Goal: Information Seeking & Learning: Find specific fact

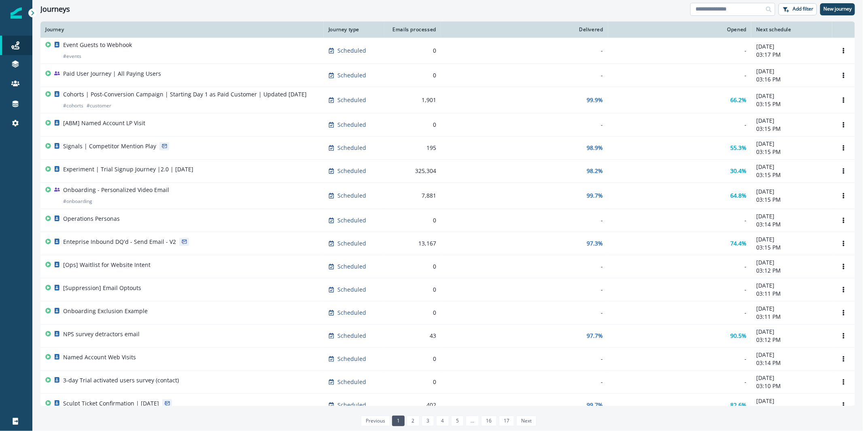
click at [715, 10] on input at bounding box center [732, 9] width 85 height 13
type input "**********"
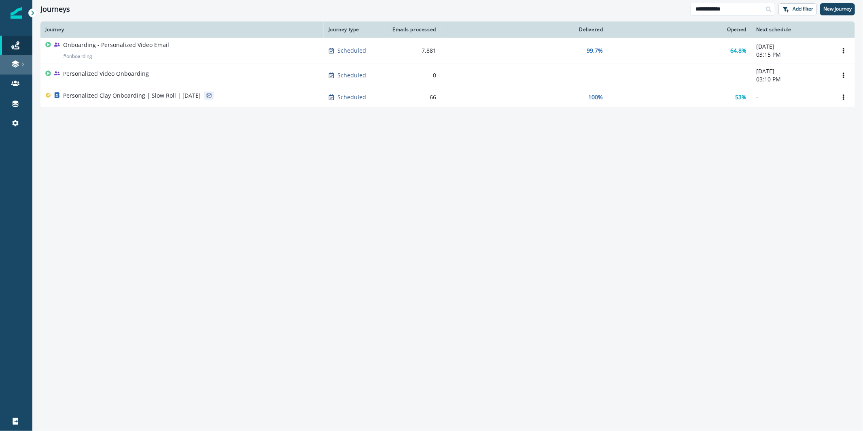
click at [23, 60] on div at bounding box center [16, 64] width 26 height 8
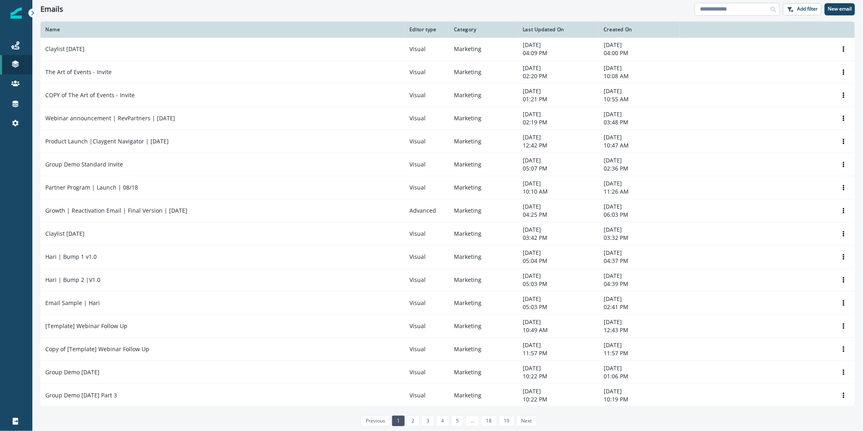
click at [743, 12] on input at bounding box center [737, 9] width 85 height 13
type input "**********"
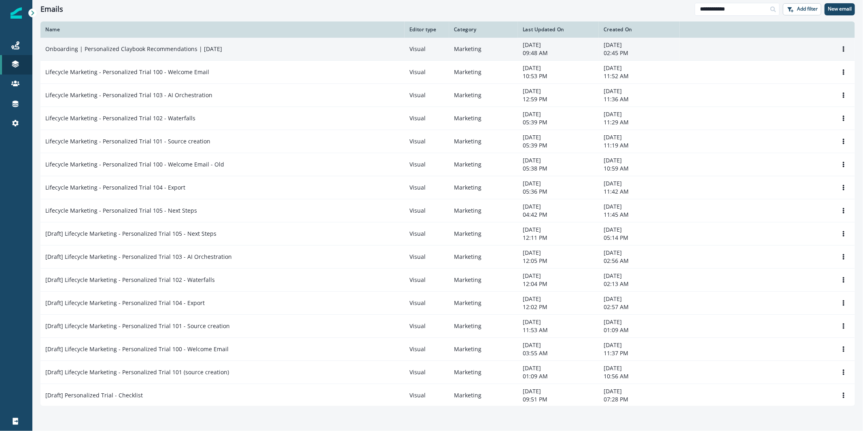
click at [151, 59] on td "Onboarding | Personalized Claybook Recommendations | [DATE]" at bounding box center [222, 49] width 364 height 23
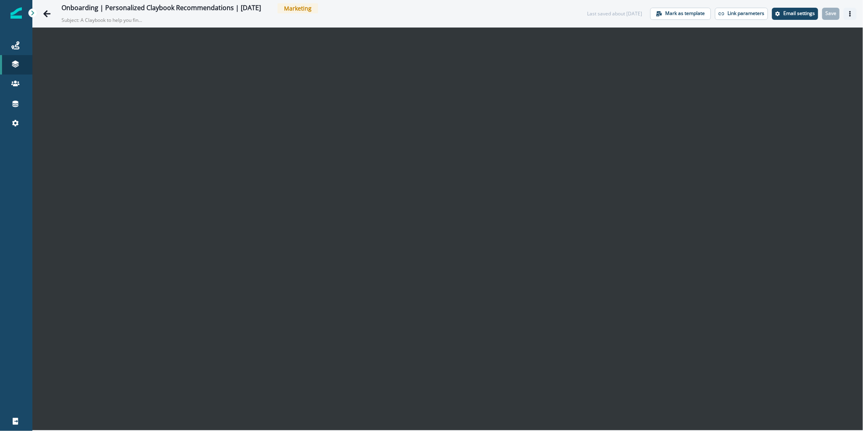
click at [852, 10] on button "Actions" at bounding box center [850, 14] width 13 height 12
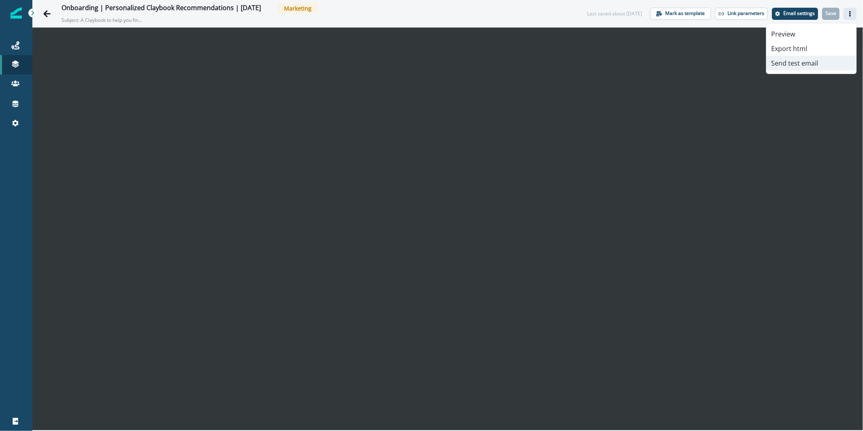
click at [814, 62] on button "Send test email" at bounding box center [811, 63] width 90 height 15
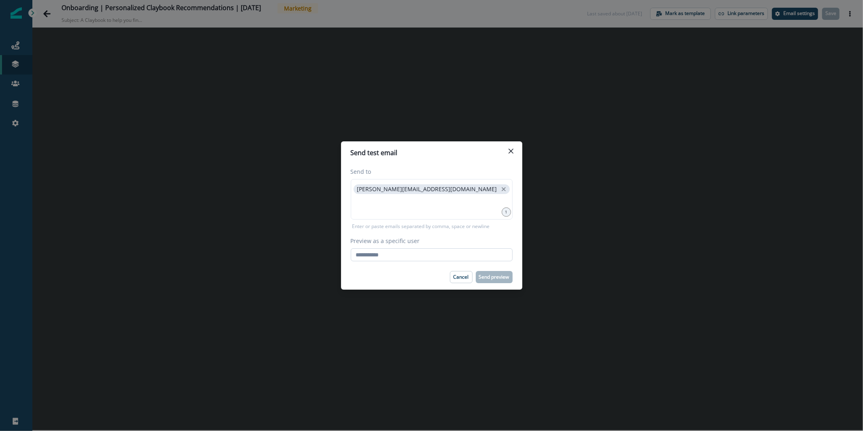
click at [456, 260] on input "Preview as a specific user" at bounding box center [432, 254] width 162 height 13
paste input "**********"
click at [437, 255] on input "**********" at bounding box center [432, 254] width 162 height 13
type input "**********"
click at [449, 240] on label "Preview as a specific user" at bounding box center [429, 240] width 157 height 8
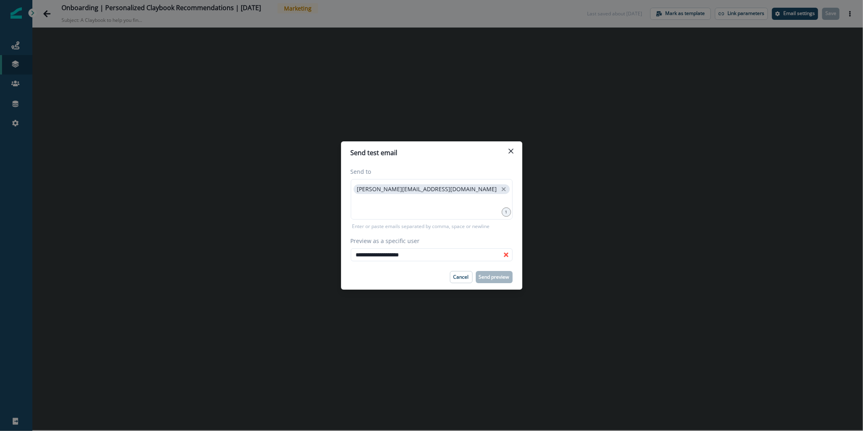
click at [449, 248] on input "**********" at bounding box center [432, 254] width 162 height 13
click at [511, 146] on button "Close" at bounding box center [511, 150] width 13 height 13
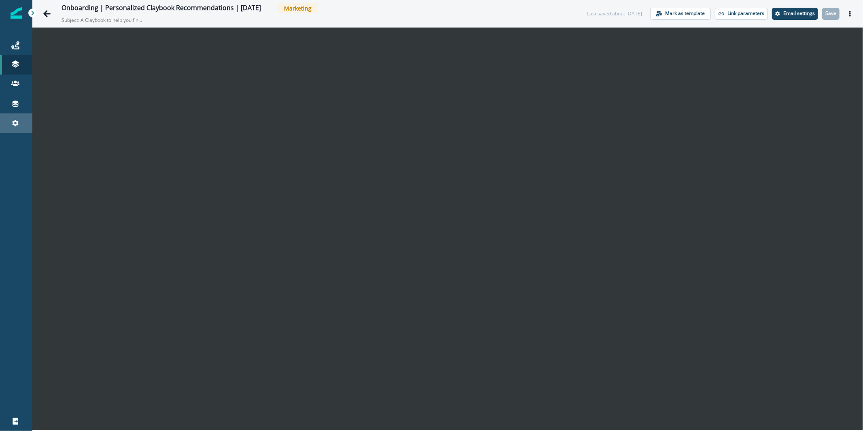
click at [20, 117] on link "Settings" at bounding box center [16, 122] width 32 height 19
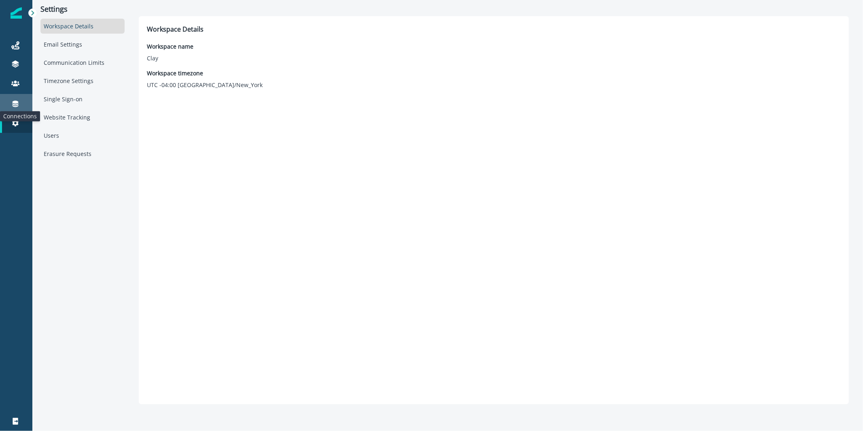
click at [19, 104] on icon at bounding box center [15, 104] width 8 height 8
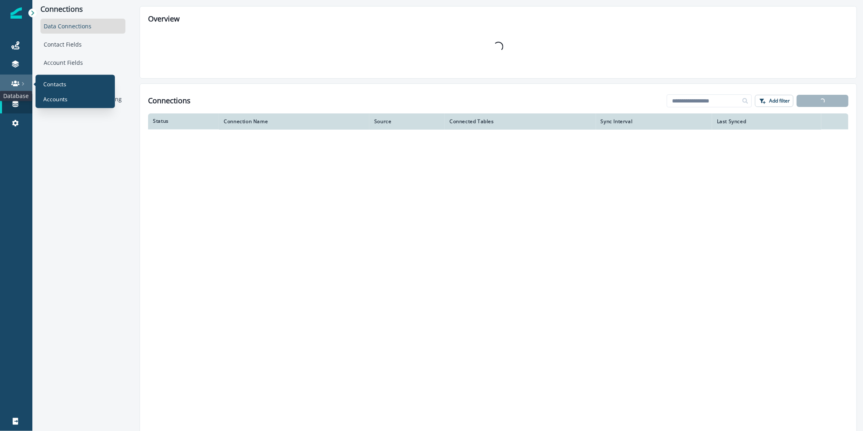
click at [18, 86] on icon at bounding box center [15, 83] width 8 height 8
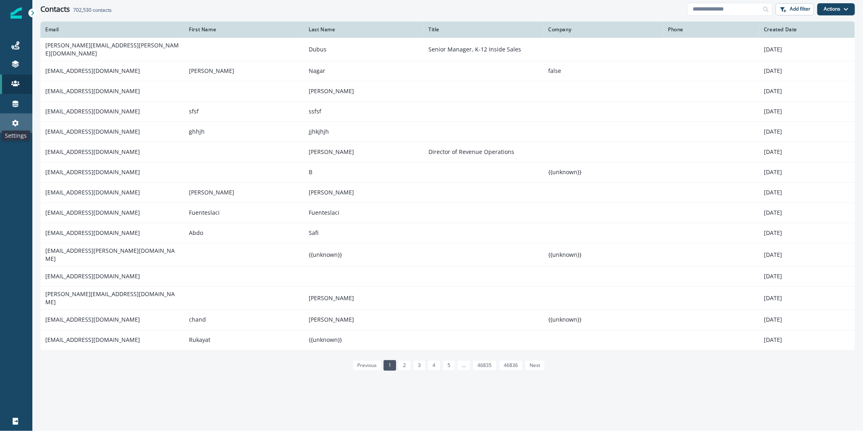
click at [15, 123] on icon at bounding box center [15, 123] width 8 height 8
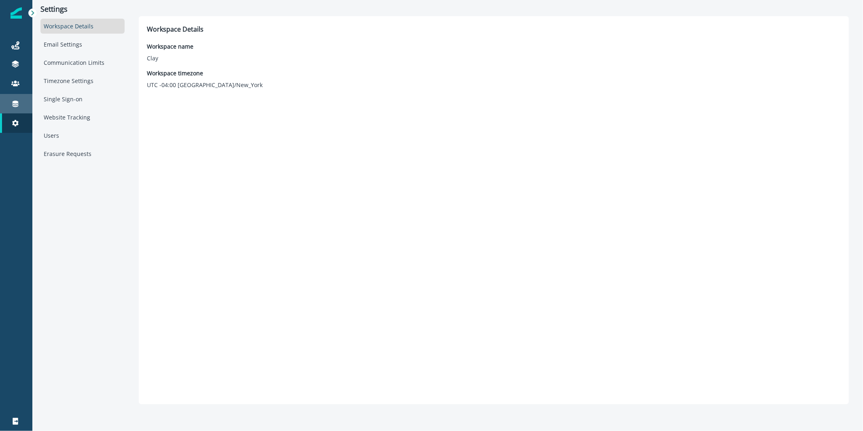
click at [19, 98] on link "Connections" at bounding box center [16, 103] width 32 height 19
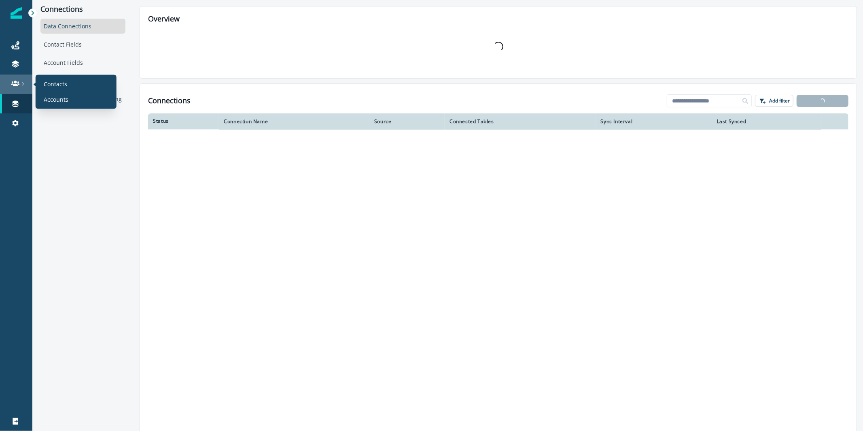
click at [13, 84] on icon at bounding box center [15, 84] width 8 height 6
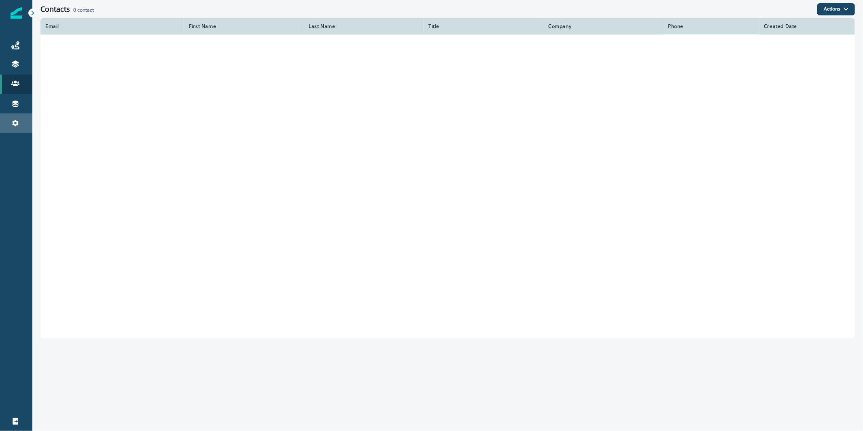
click at [15, 119] on icon at bounding box center [15, 123] width 8 height 8
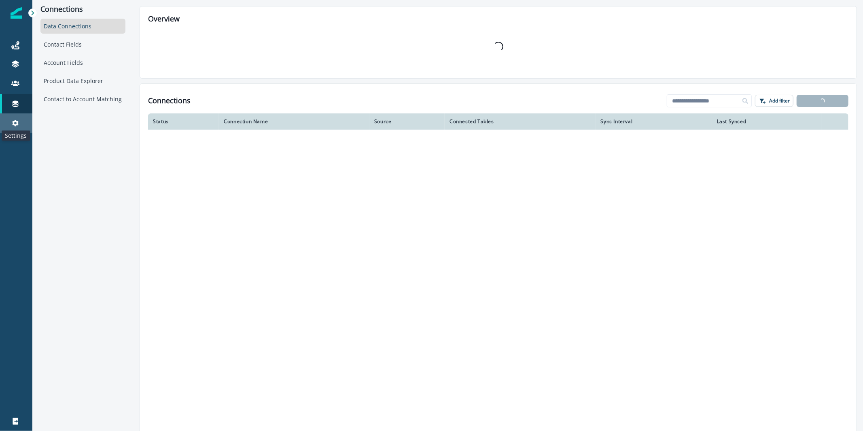
click at [19, 122] on icon at bounding box center [15, 123] width 8 height 8
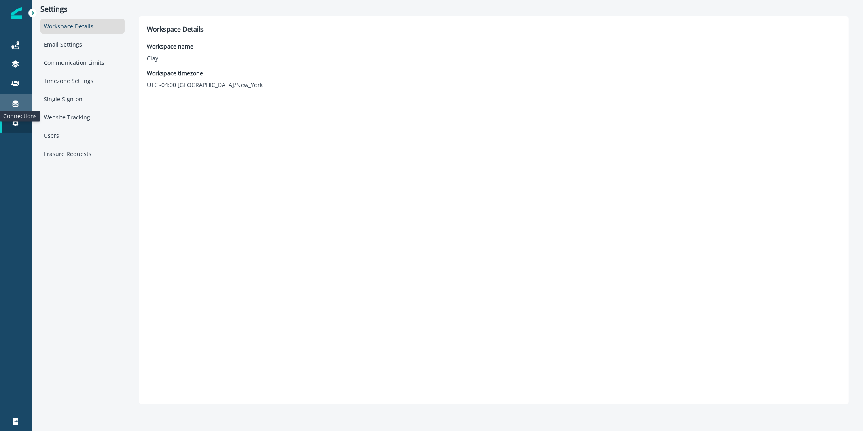
click at [17, 100] on icon at bounding box center [15, 104] width 8 height 8
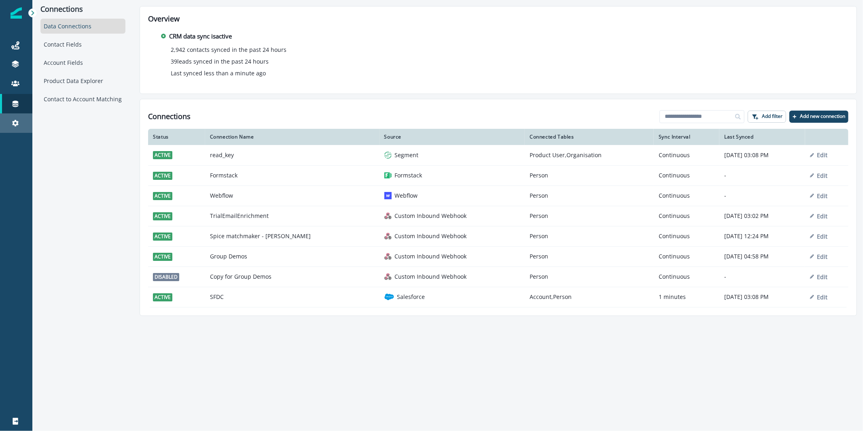
click at [19, 122] on div "Settings" at bounding box center [16, 123] width 26 height 10
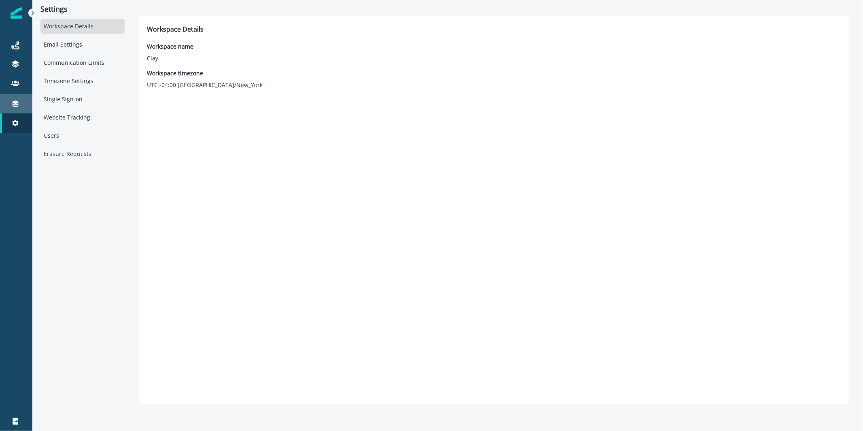
click at [19, 104] on div "Connections" at bounding box center [16, 104] width 26 height 10
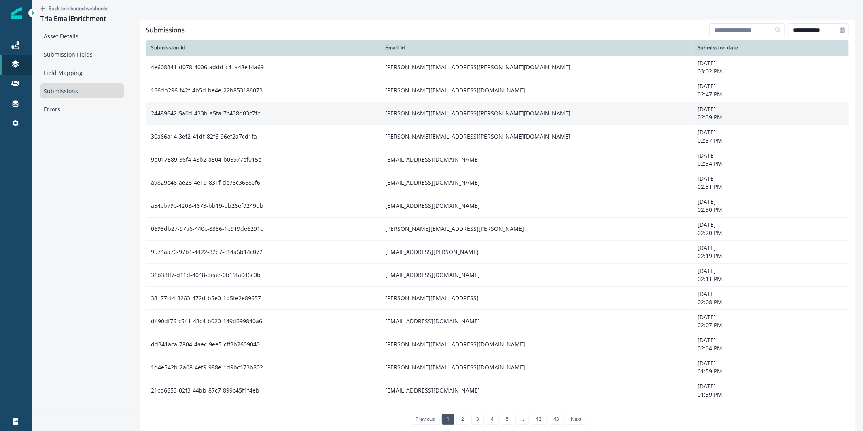
click at [475, 119] on td "[PERSON_NAME][EMAIL_ADDRESS][PERSON_NAME][DOMAIN_NAME]" at bounding box center [536, 113] width 312 height 23
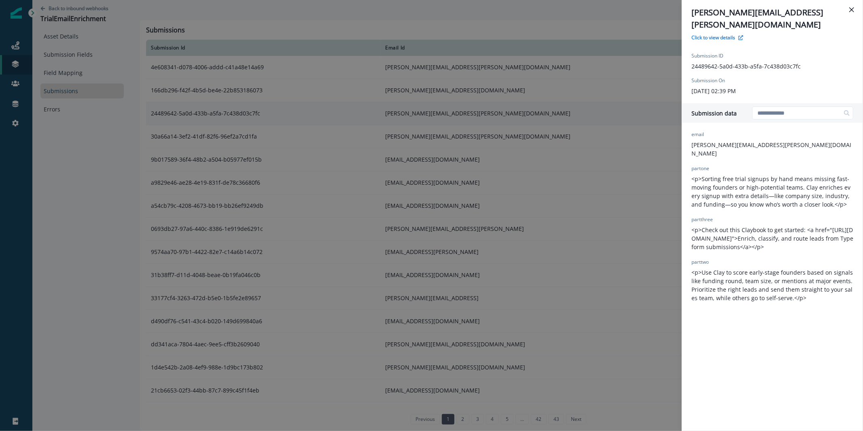
click at [475, 119] on div "[PERSON_NAME][EMAIL_ADDRESS][PERSON_NAME][DOMAIN_NAME] Click to view details Su…" at bounding box center [431, 215] width 863 height 431
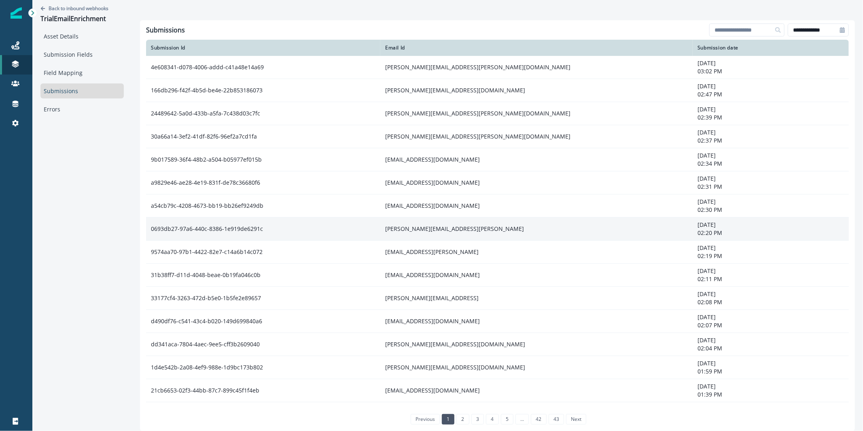
click at [456, 229] on td "martin.lopez@buzz.ai" at bounding box center [536, 228] width 312 height 23
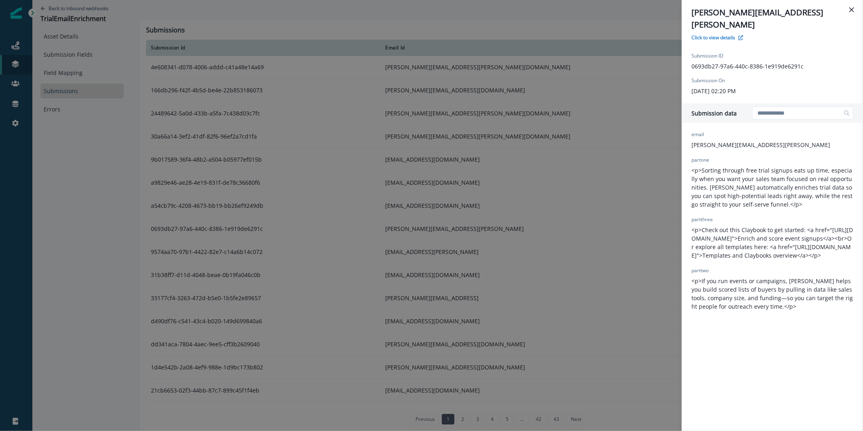
click at [406, 161] on div "martin.lopez@buzz.ai Click to view details Submission ID 0693db27-97a6-440c-838…" at bounding box center [431, 215] width 863 height 431
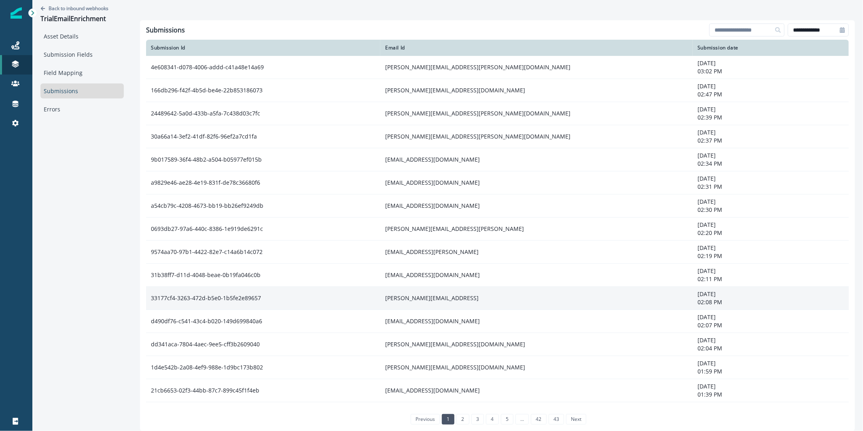
click at [429, 298] on td "jeff@revint.ai" at bounding box center [536, 298] width 312 height 23
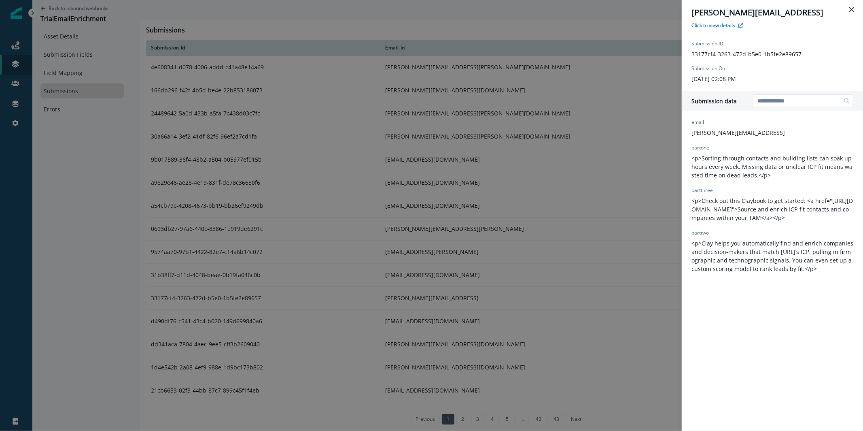
click at [539, 89] on div "jeff@revint.ai Click to view details Submission ID 33177cf4-3263-472d-b5e0-1b5f…" at bounding box center [431, 215] width 863 height 431
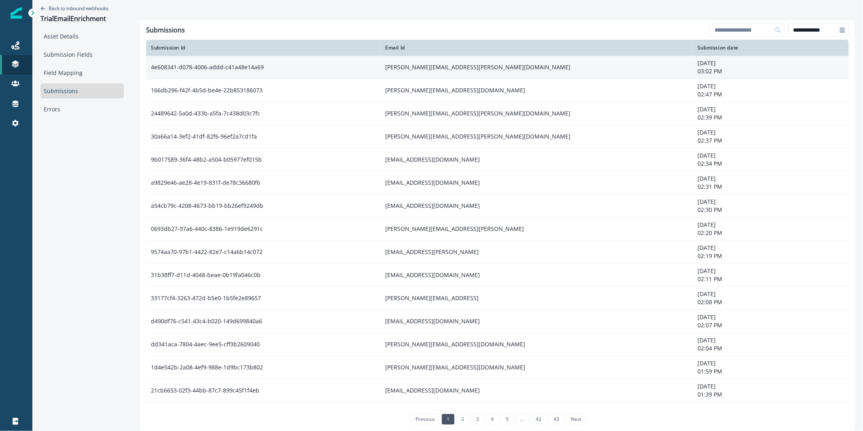
click at [467, 71] on td "nicole.ossenfort@instride.com" at bounding box center [536, 67] width 312 height 23
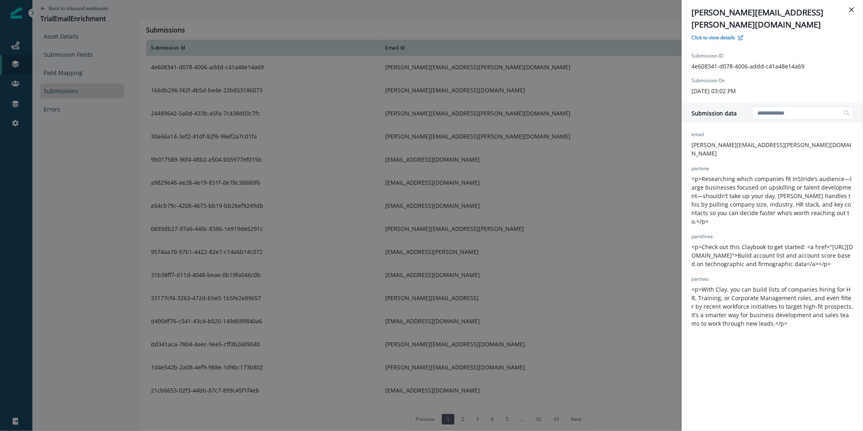
click at [790, 7] on p "nicole.ossenfort@instride.com" at bounding box center [773, 18] width 162 height 24
copy div "nicole.ossenfort@instride.com Click to view details"
click at [140, 57] on div "nicole.ossenfort@instride.com Click to view details Submission ID 4e608341-d078…" at bounding box center [431, 215] width 863 height 431
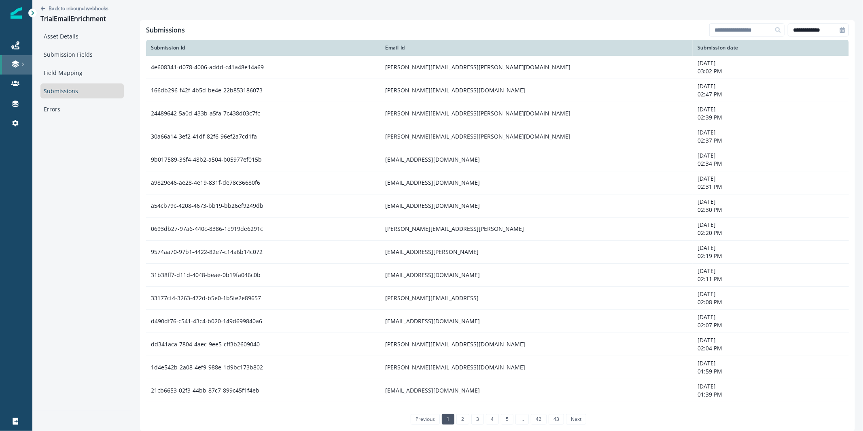
click at [20, 64] on div at bounding box center [16, 64] width 26 height 8
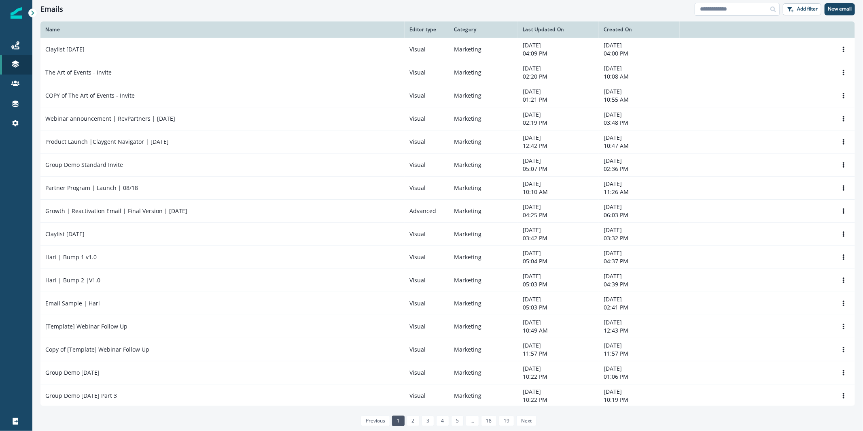
click at [730, 6] on input at bounding box center [737, 9] width 85 height 13
type input "**********"
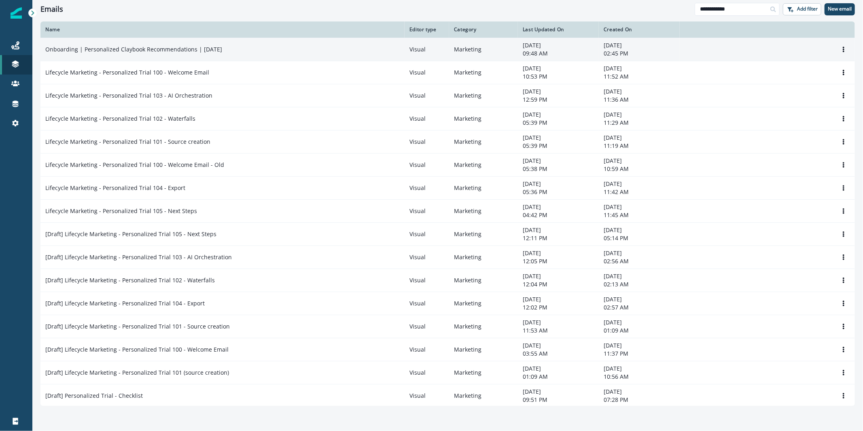
click at [214, 57] on td "Onboarding | Personalized Claybook Recommendations | July 2025" at bounding box center [222, 49] width 364 height 23
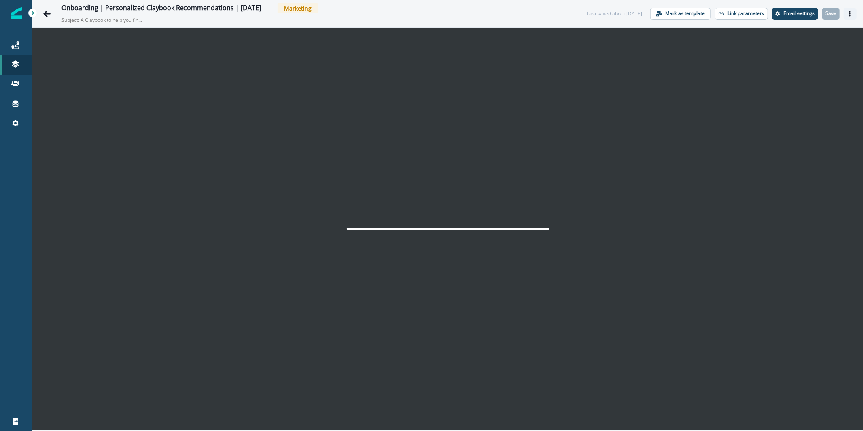
click at [852, 15] on icon "Actions" at bounding box center [850, 14] width 6 height 6
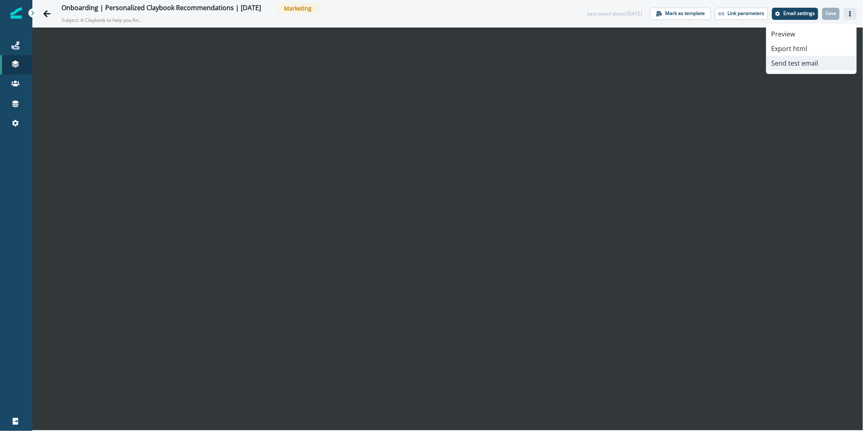
click at [832, 59] on button "Send test email" at bounding box center [811, 63] width 90 height 15
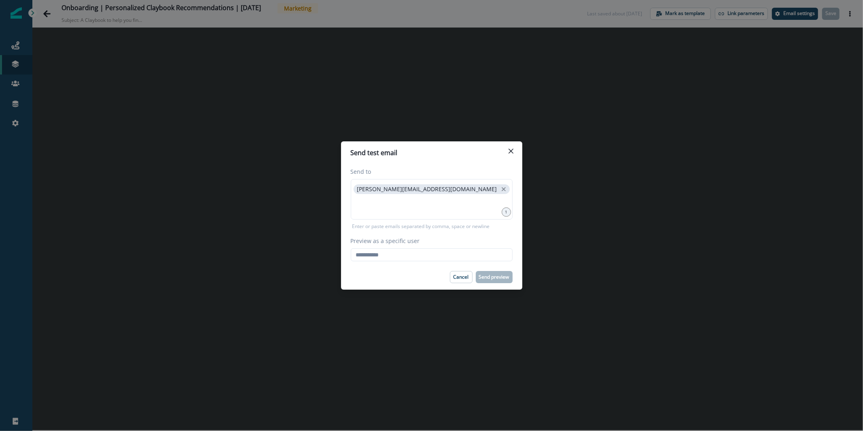
click at [368, 263] on div "Send to karishma.rajaratnam@clay.com 1 Enter or paste emails separated by comma…" at bounding box center [431, 214] width 181 height 100
click at [369, 256] on input "Preview as a specific user" at bounding box center [432, 254] width 162 height 13
paste input "**********"
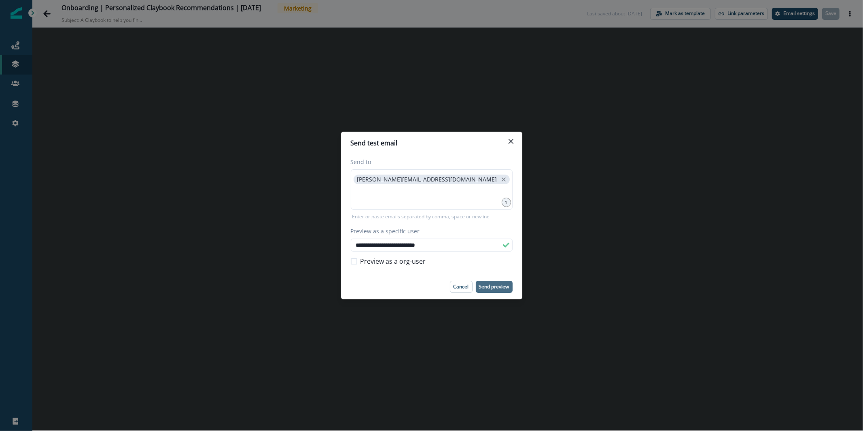
type input "**********"
click at [495, 284] on p "Send preview" at bounding box center [494, 287] width 30 height 6
click at [315, 179] on div "**********" at bounding box center [431, 215] width 863 height 431
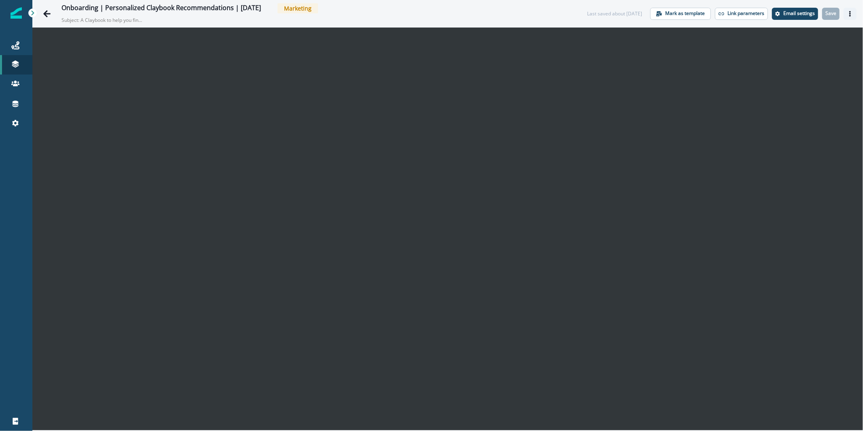
click at [850, 14] on icon "Actions" at bounding box center [850, 14] width 2 height 6
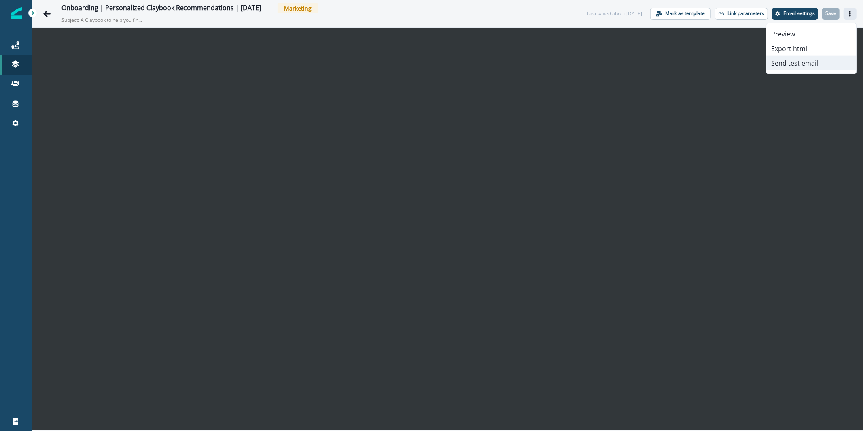
click at [804, 64] on button "Send test email" at bounding box center [811, 63] width 90 height 15
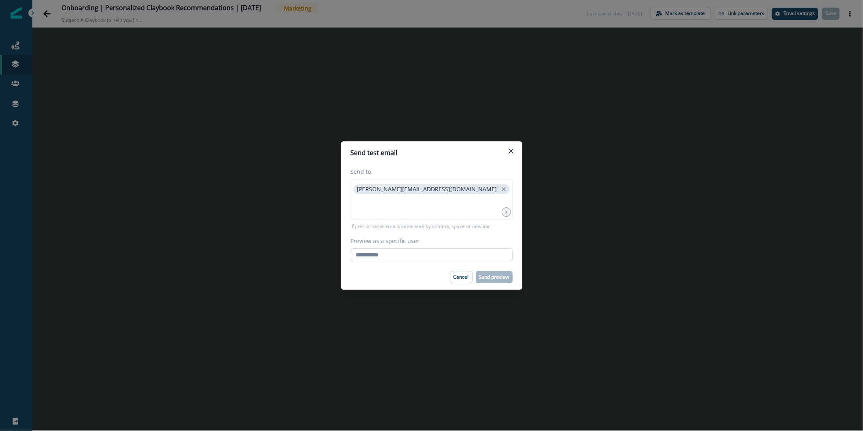
click at [446, 258] on input "Preview as a specific user" at bounding box center [432, 254] width 162 height 13
paste input "**********"
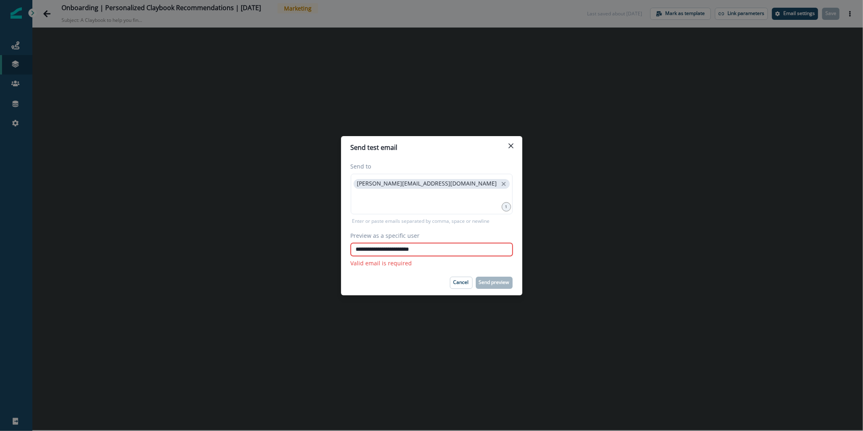
click at [499, 265] on div "Valid email is required" at bounding box center [432, 263] width 162 height 8
click at [448, 247] on input "**********" at bounding box center [432, 249] width 162 height 13
click at [425, 249] on input "**********" at bounding box center [432, 249] width 162 height 13
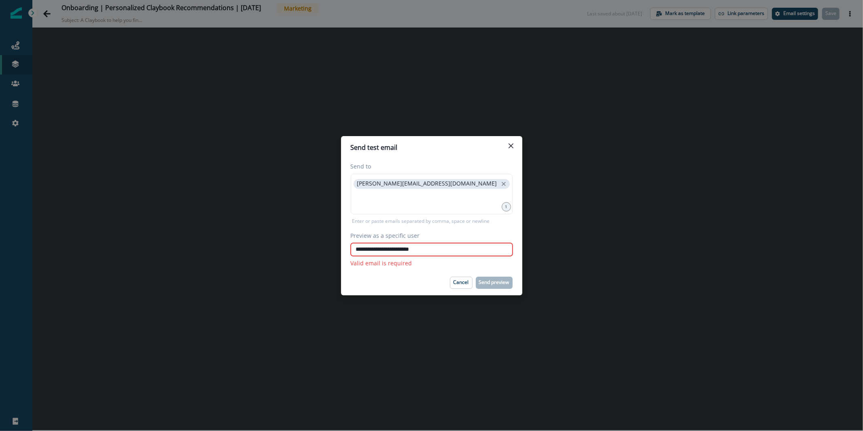
paste input "****"
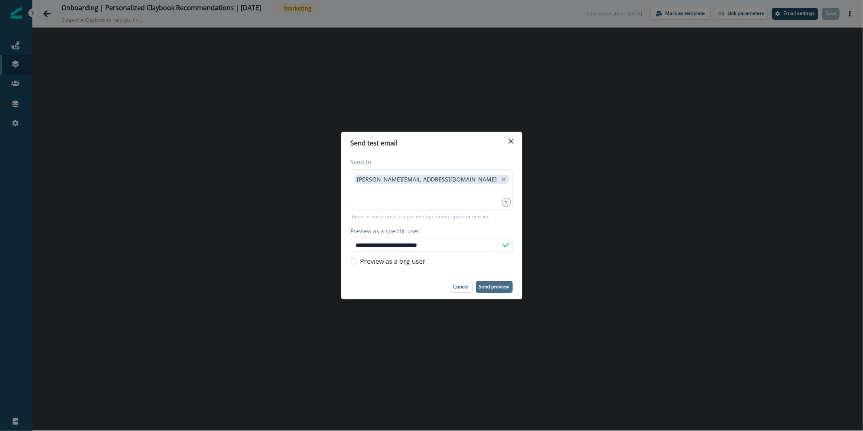
type input "**********"
click at [502, 284] on p "Send preview" at bounding box center [494, 287] width 30 height 6
click at [515, 142] on button "Close" at bounding box center [511, 141] width 13 height 13
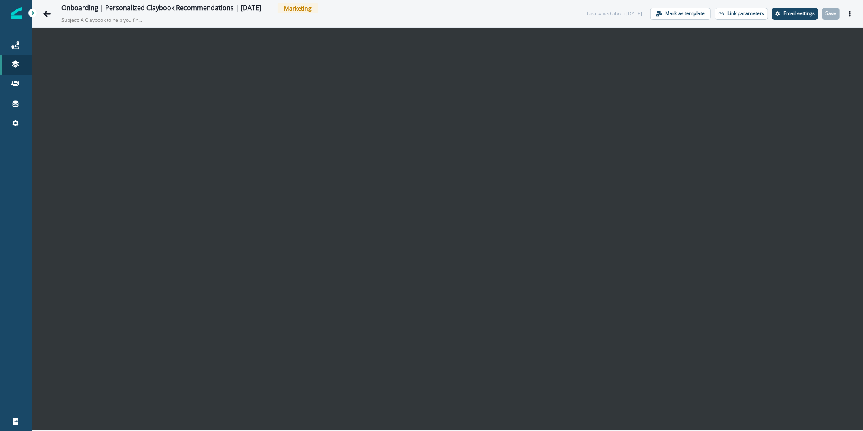
click at [849, 21] on div "Onboarding | Personalized Claybook Recommendations | July 2025 Marketing Subjec…" at bounding box center [447, 13] width 831 height 27
click at [851, 15] on icon "Actions" at bounding box center [850, 14] width 2 height 6
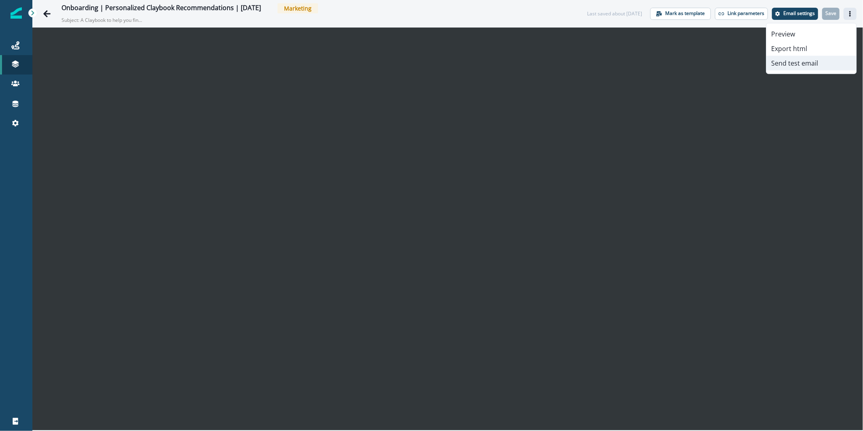
click at [819, 64] on button "Send test email" at bounding box center [811, 63] width 90 height 15
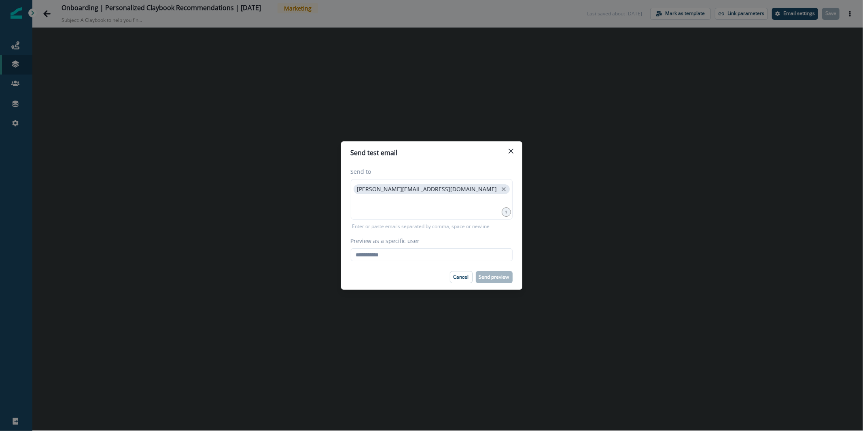
click at [396, 245] on div "Preview as a specific user Loading... Person data unavailable" at bounding box center [432, 248] width 162 height 25
click at [394, 250] on input "Preview as a specific user" at bounding box center [432, 254] width 162 height 13
paste input "**********"
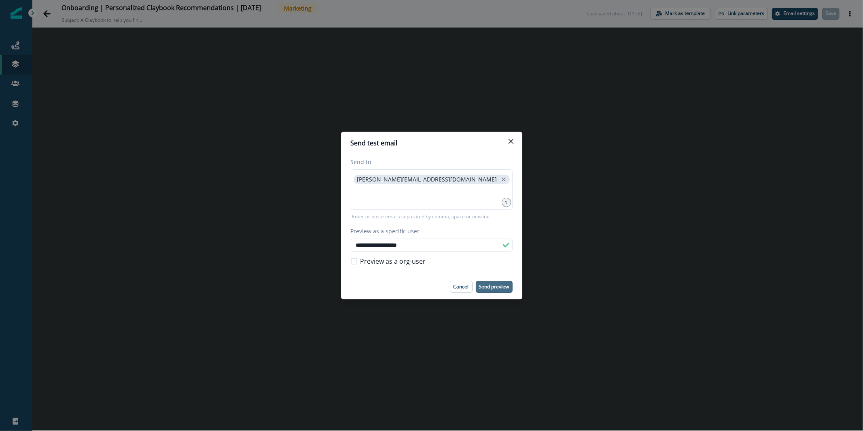
click at [501, 284] on p "Send preview" at bounding box center [494, 287] width 30 height 6
click at [441, 249] on input "**********" at bounding box center [432, 244] width 162 height 13
paste input "email"
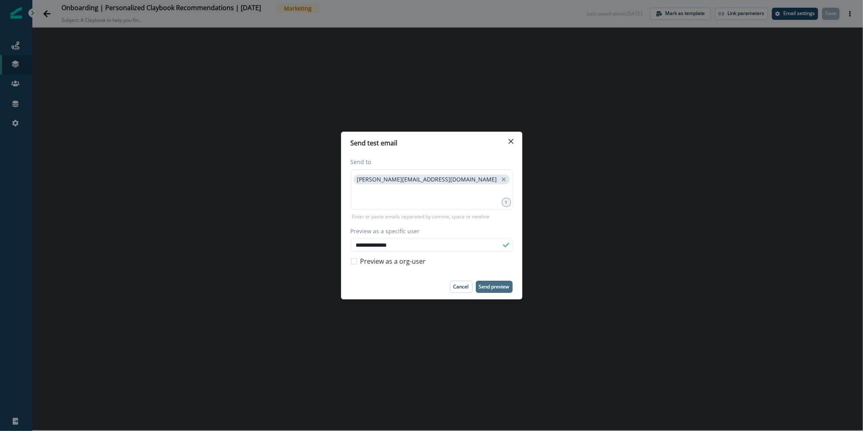
type input "**********"
click at [501, 284] on p "Send preview" at bounding box center [494, 287] width 30 height 6
click at [511, 142] on icon "Close" at bounding box center [510, 141] width 5 height 5
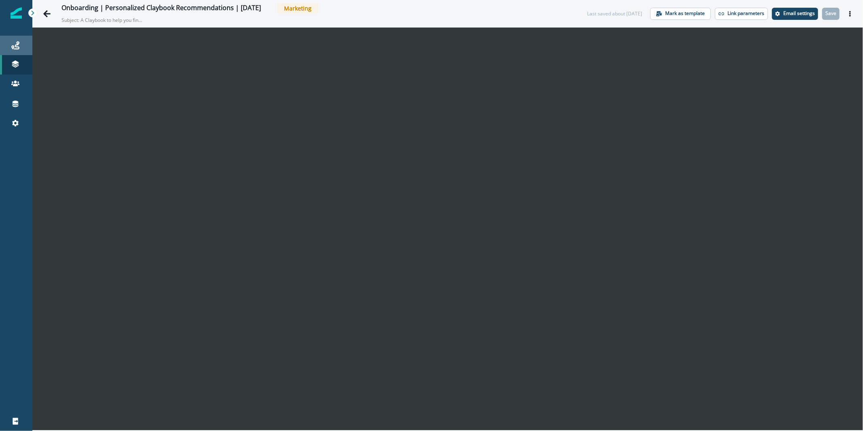
click at [24, 48] on div "Journeys" at bounding box center [16, 45] width 26 height 10
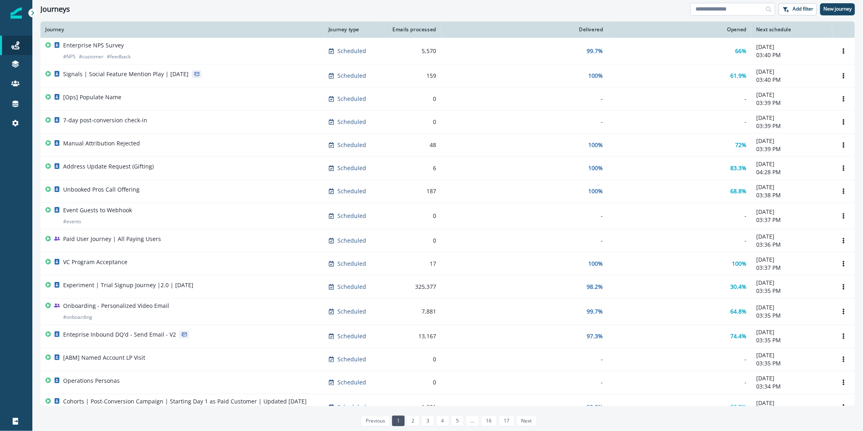
click at [716, 10] on input at bounding box center [732, 9] width 85 height 13
type input "**********"
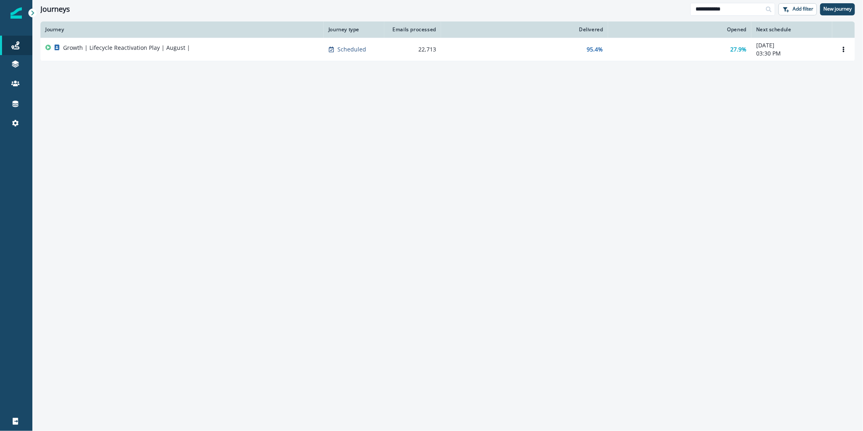
click at [197, 54] on div "Growth | Lifecycle Reactivation Play | August |" at bounding box center [182, 49] width 274 height 11
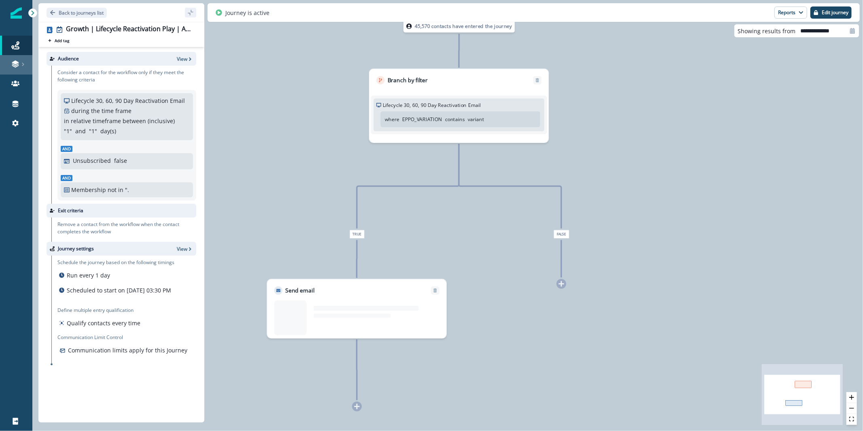
click at [22, 72] on link at bounding box center [16, 64] width 32 height 19
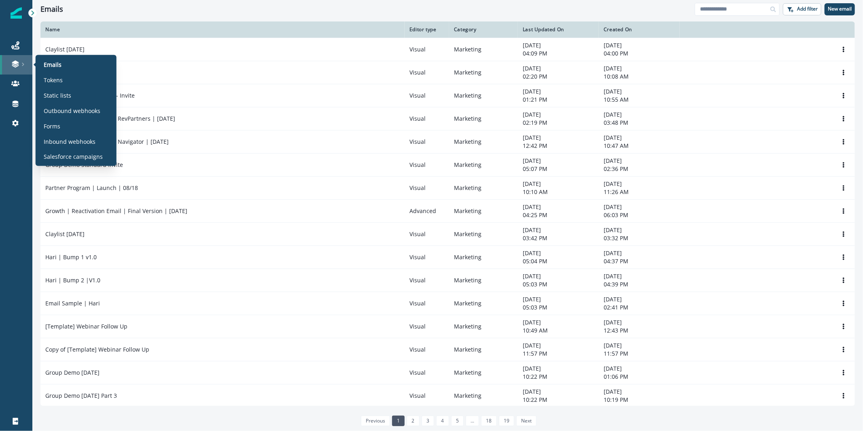
click at [22, 64] on icon at bounding box center [23, 64] width 4 height 4
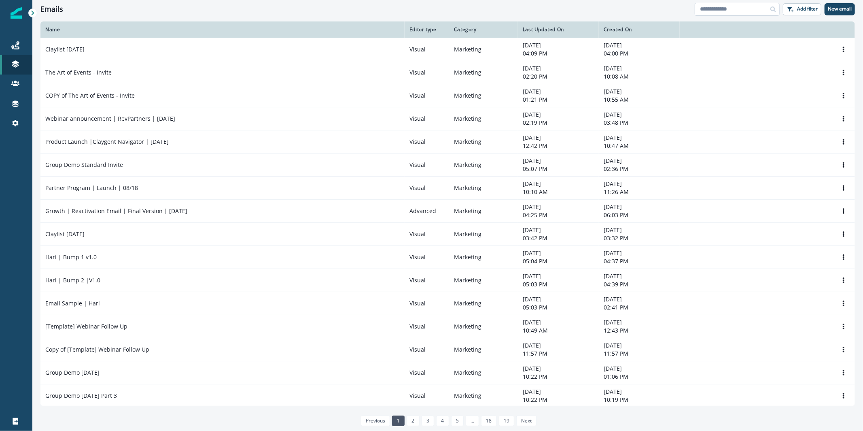
click at [717, 7] on input at bounding box center [737, 9] width 85 height 13
type input "**********"
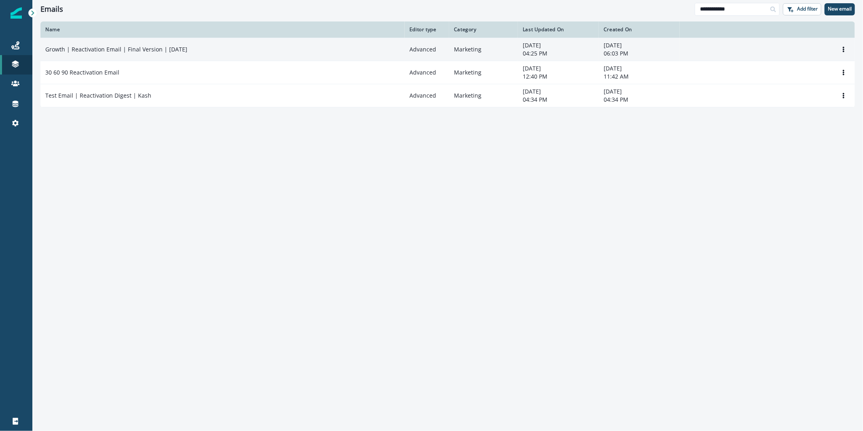
click at [227, 49] on div "Growth | Reactivation Email | Final Version | Aug 2025" at bounding box center [222, 49] width 355 height 8
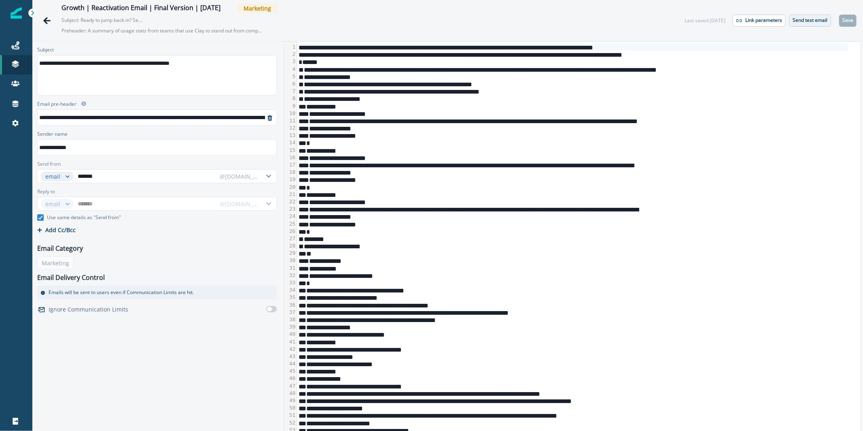
click at [799, 24] on button "Send test email" at bounding box center [810, 21] width 42 height 12
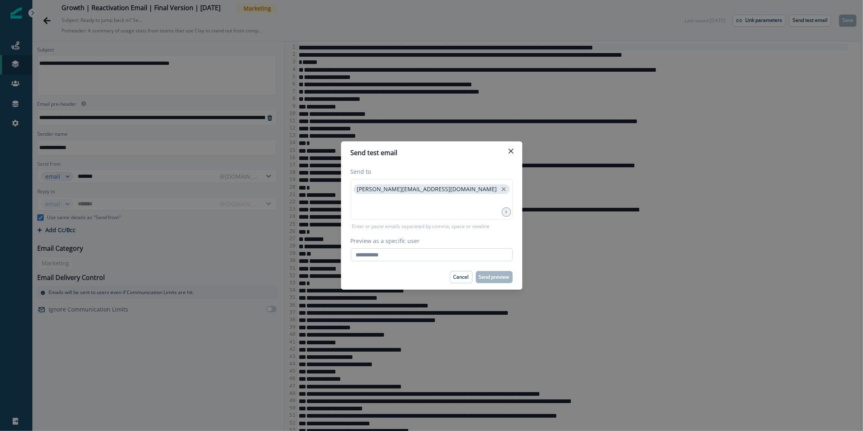
click at [463, 259] on input "Preview as a specific user" at bounding box center [432, 254] width 162 height 13
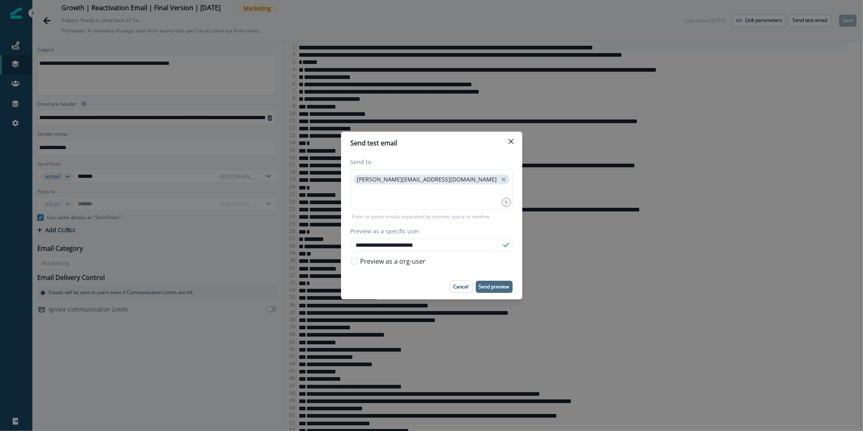
type input "**********"
click at [488, 284] on p "Send preview" at bounding box center [494, 287] width 30 height 6
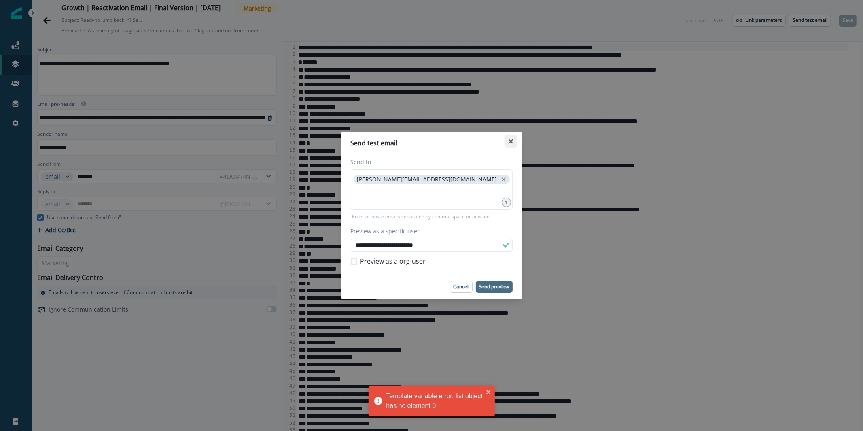
click at [509, 141] on icon "Close" at bounding box center [511, 141] width 5 height 5
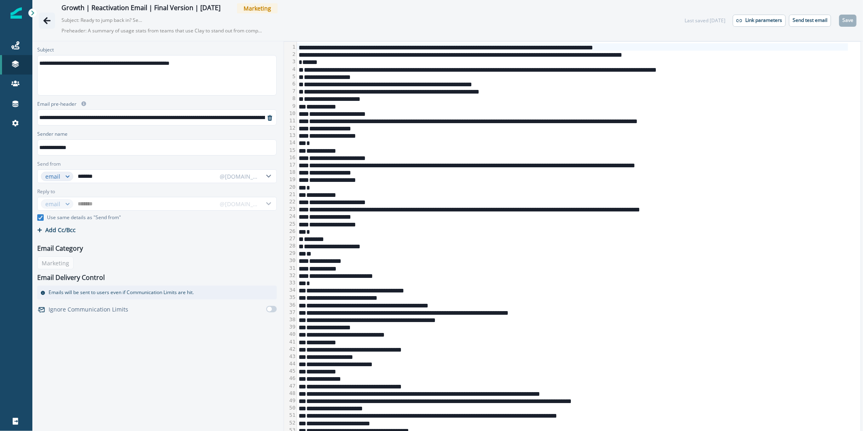
click at [48, 24] on icon "Go back" at bounding box center [47, 21] width 8 height 8
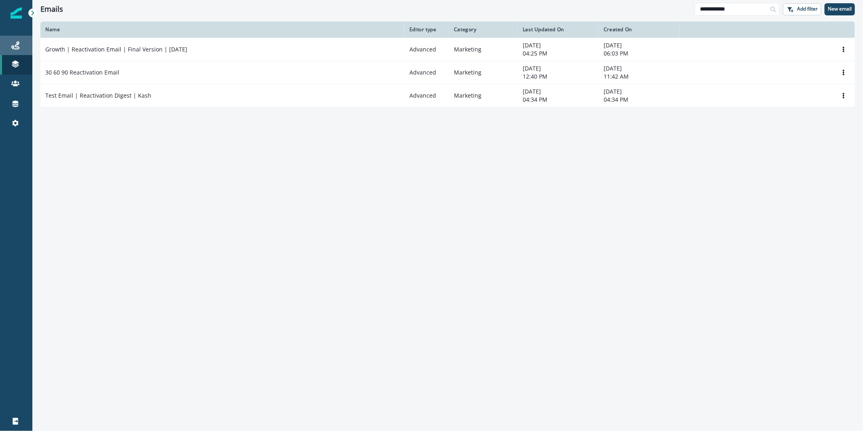
click at [20, 49] on div "Journeys" at bounding box center [16, 45] width 26 height 10
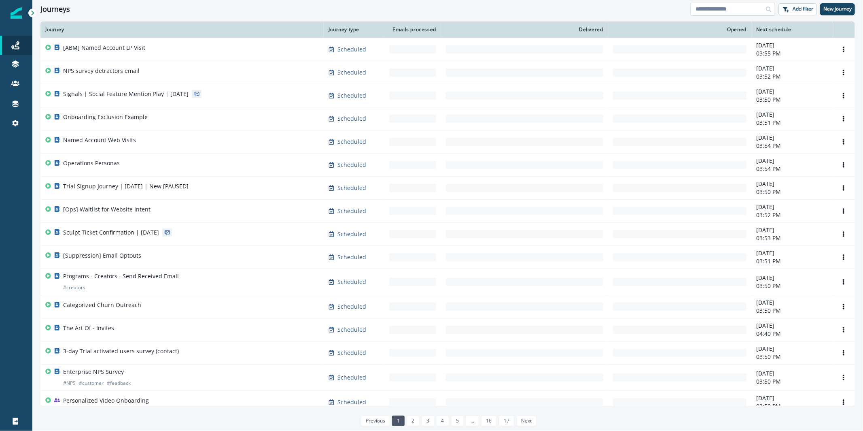
click at [736, 7] on input at bounding box center [732, 9] width 85 height 13
type input "*********"
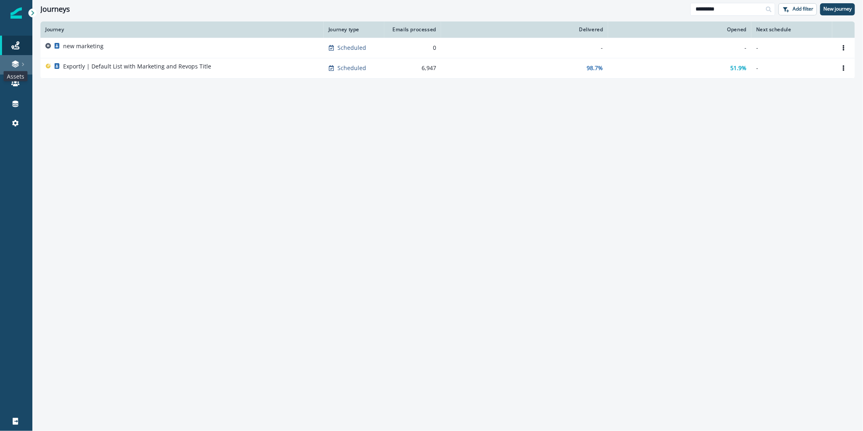
click at [17, 63] on icon at bounding box center [15, 62] width 7 height 4
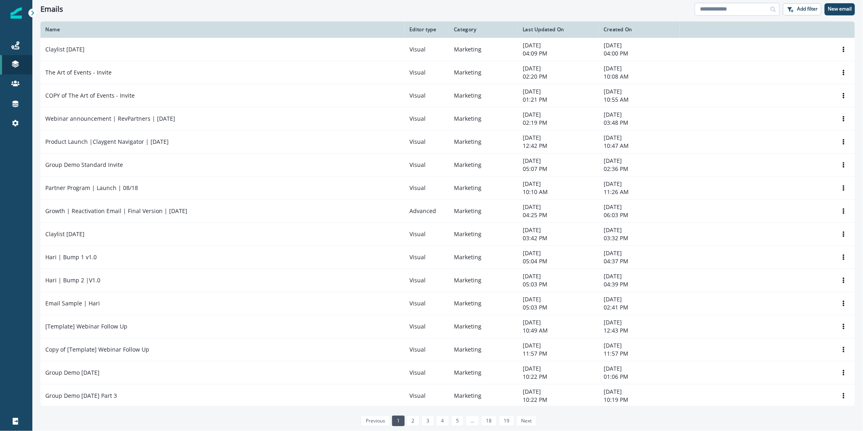
click at [732, 4] on input at bounding box center [737, 9] width 85 height 13
type input "*********"
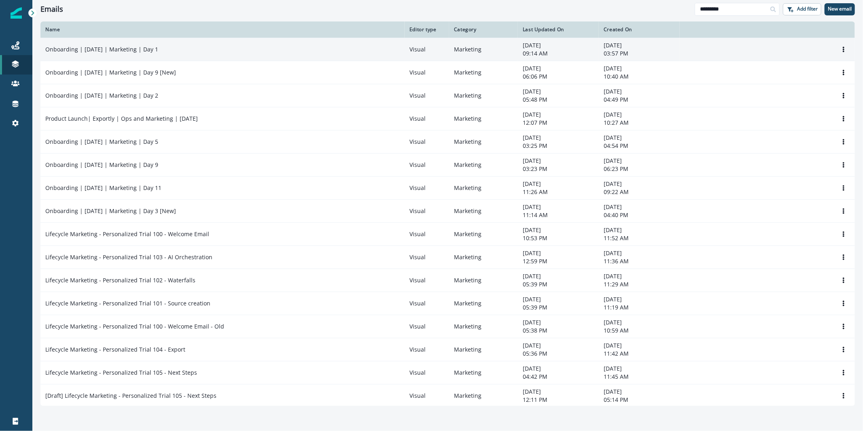
click at [299, 45] on div "Onboarding | May 2025 | Marketing | Day 1" at bounding box center [222, 49] width 355 height 8
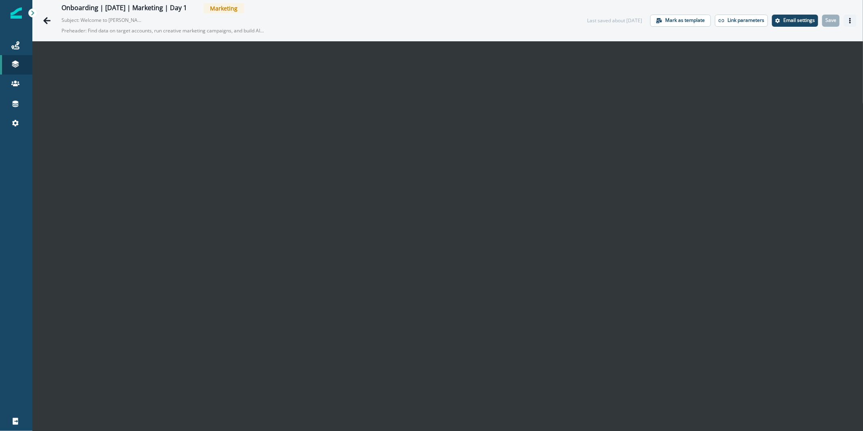
click at [844, 24] on button "Actions" at bounding box center [850, 21] width 13 height 12
click at [800, 72] on button "Send test email" at bounding box center [805, 69] width 90 height 15
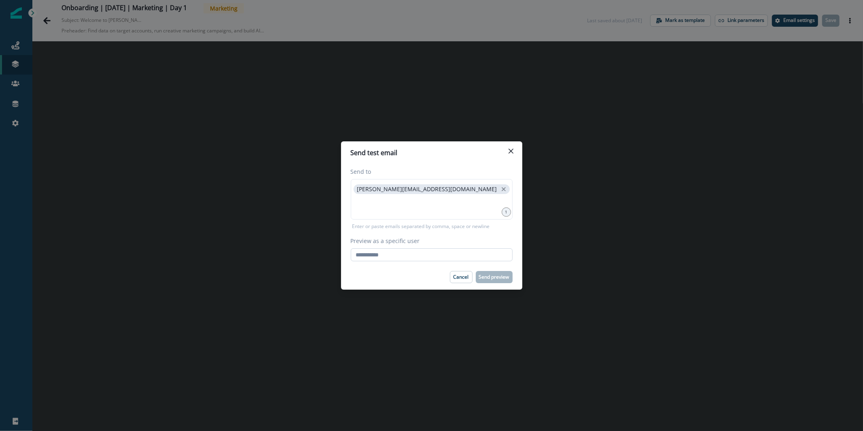
click at [444, 254] on input "Preview as a specific user" at bounding box center [432, 254] width 162 height 13
paste input "**********"
click at [452, 220] on div "Enter or paste emails separated by comma, space or newline" at bounding box center [432, 224] width 162 height 11
click at [467, 257] on input "**********" at bounding box center [432, 254] width 162 height 13
click at [469, 257] on input "**********" at bounding box center [432, 254] width 162 height 13
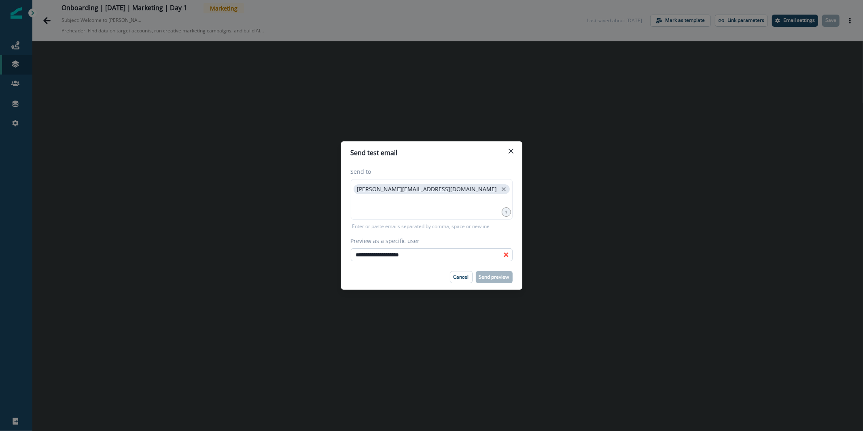
click at [469, 257] on input "**********" at bounding box center [432, 254] width 162 height 13
click at [507, 255] on icon "Person data unavailable" at bounding box center [506, 254] width 6 height 6
click at [480, 256] on input "**********" at bounding box center [432, 254] width 162 height 13
click at [471, 225] on p "Enter or paste emails separated by comma, space or newline" at bounding box center [421, 226] width 141 height 7
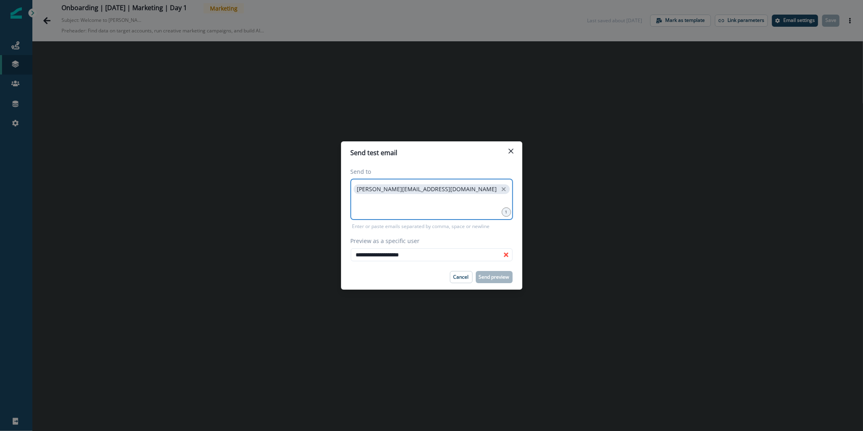
click at [471, 213] on input at bounding box center [431, 205] width 159 height 16
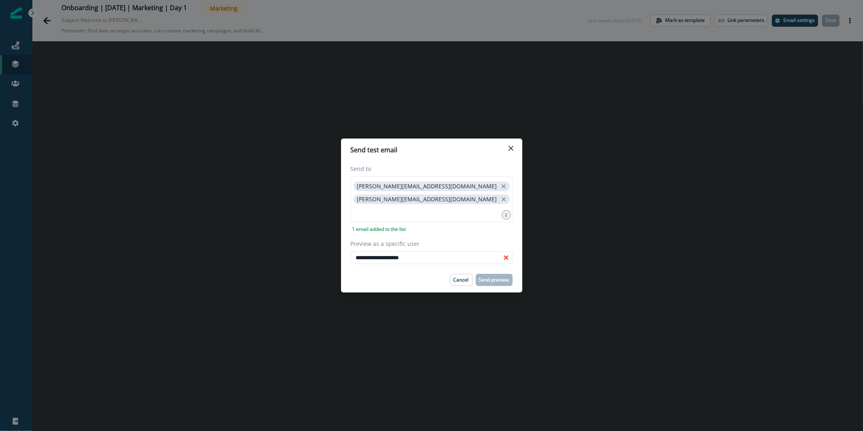
click at [480, 268] on footer "Cancel Send preview" at bounding box center [431, 279] width 181 height 25
click at [478, 265] on div "**********" at bounding box center [431, 214] width 181 height 106
click at [478, 258] on input "**********" at bounding box center [432, 257] width 162 height 13
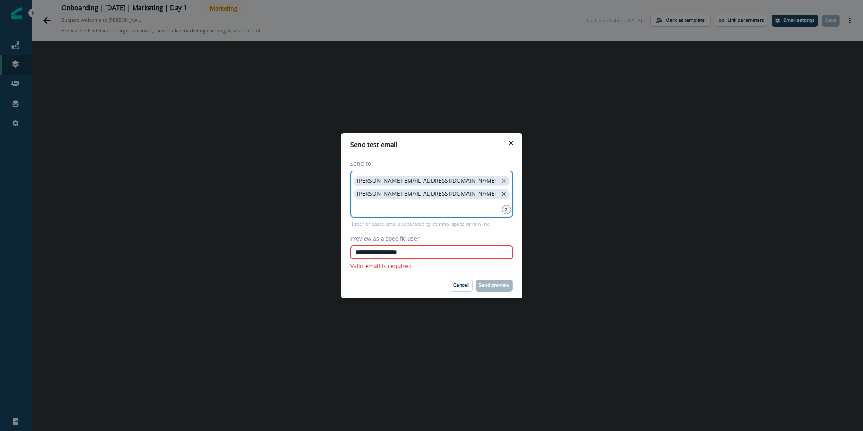
click at [502, 194] on icon "close" at bounding box center [504, 194] width 4 height 4
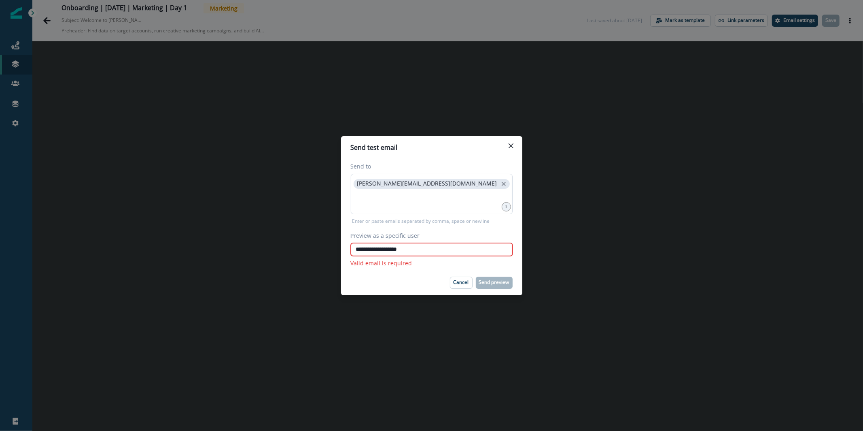
click at [416, 255] on input "**********" at bounding box center [432, 249] width 162 height 13
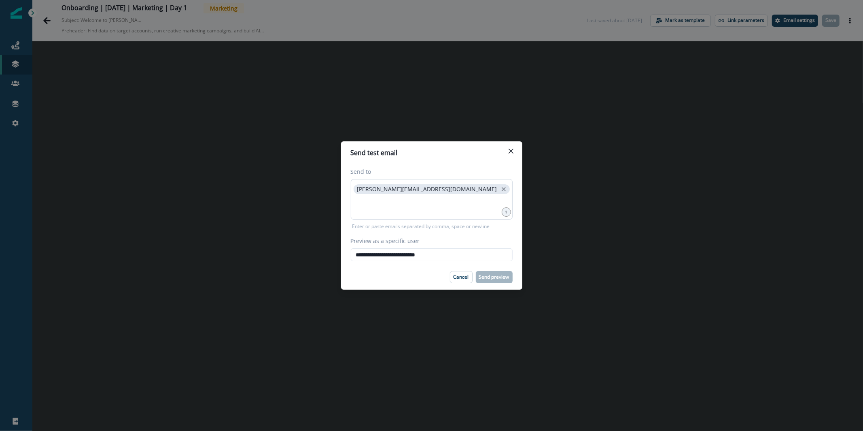
type input "**********"
click at [439, 221] on div "Enter or paste emails separated by comma, space or newline" at bounding box center [432, 224] width 162 height 11
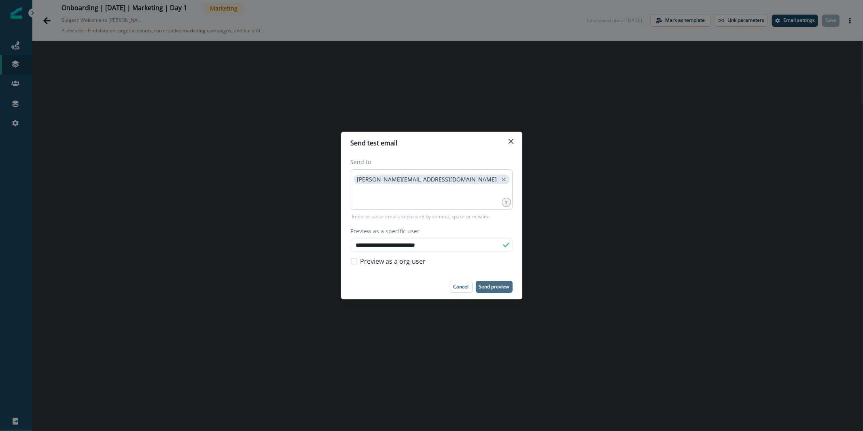
click at [493, 284] on p "Send preview" at bounding box center [494, 287] width 30 height 6
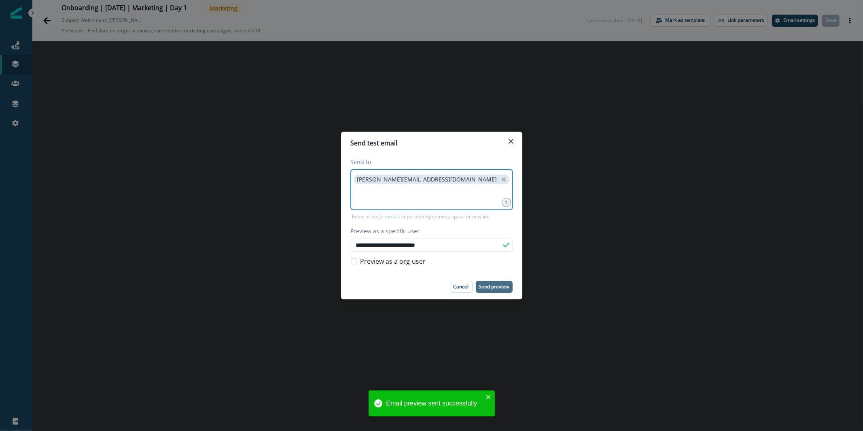
click at [451, 199] on input at bounding box center [431, 196] width 159 height 16
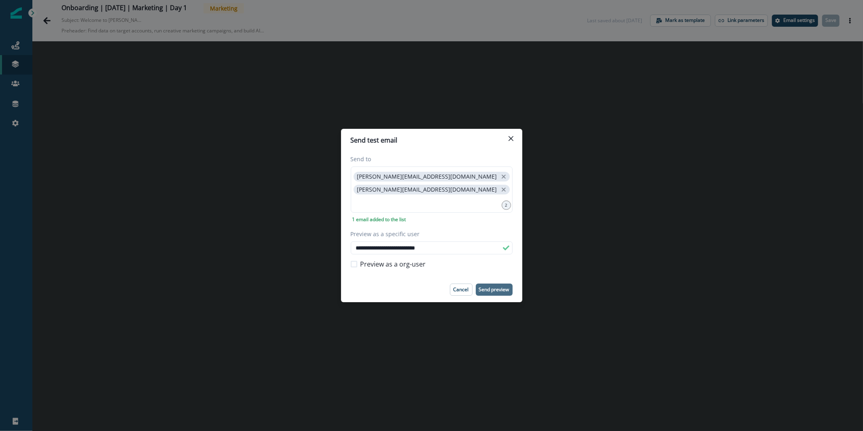
click at [509, 289] on p "Send preview" at bounding box center [494, 290] width 30 height 6
click at [508, 139] on button "Close" at bounding box center [511, 138] width 13 height 13
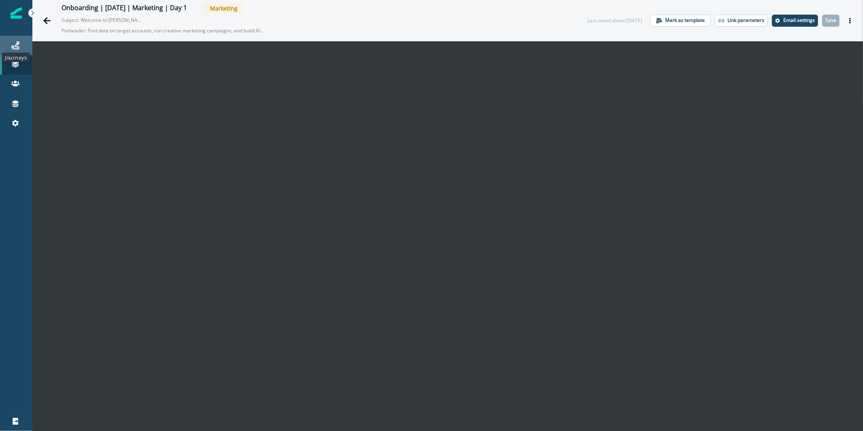
click at [18, 45] on icon at bounding box center [15, 45] width 8 height 8
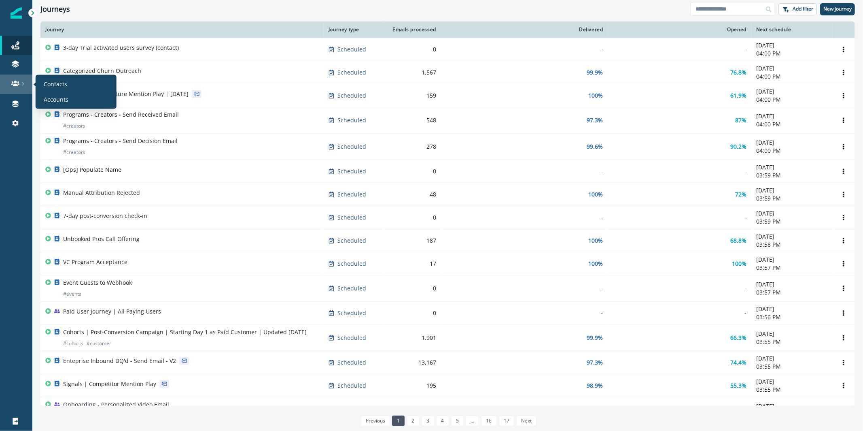
click at [19, 91] on link at bounding box center [16, 83] width 32 height 19
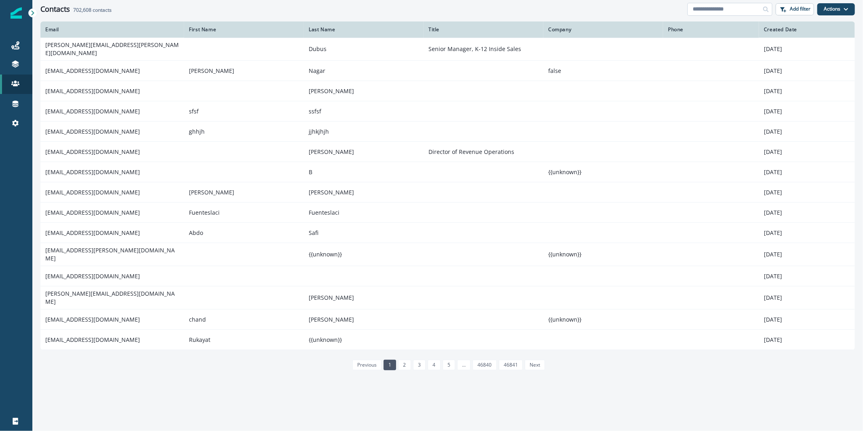
click at [723, 6] on input at bounding box center [730, 9] width 85 height 13
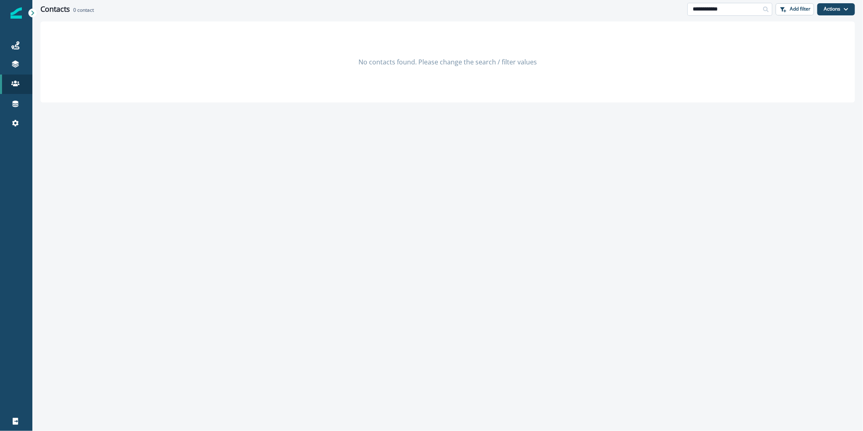
click at [695, 11] on input "**********" at bounding box center [730, 9] width 85 height 13
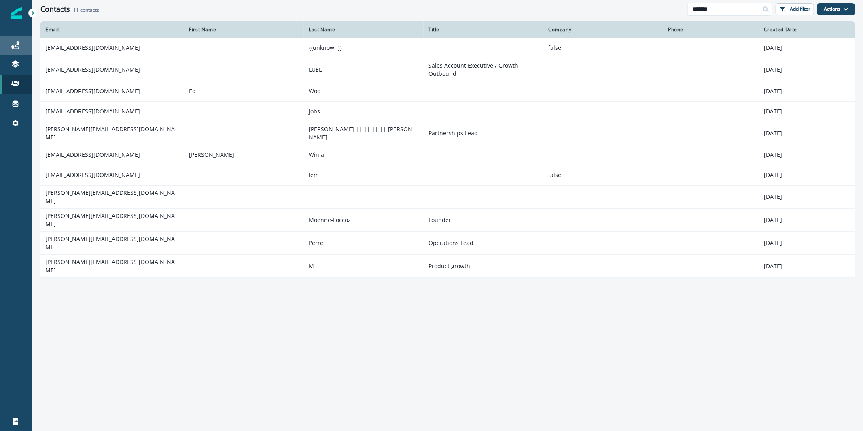
type input "*******"
click at [19, 41] on icon at bounding box center [15, 45] width 8 height 8
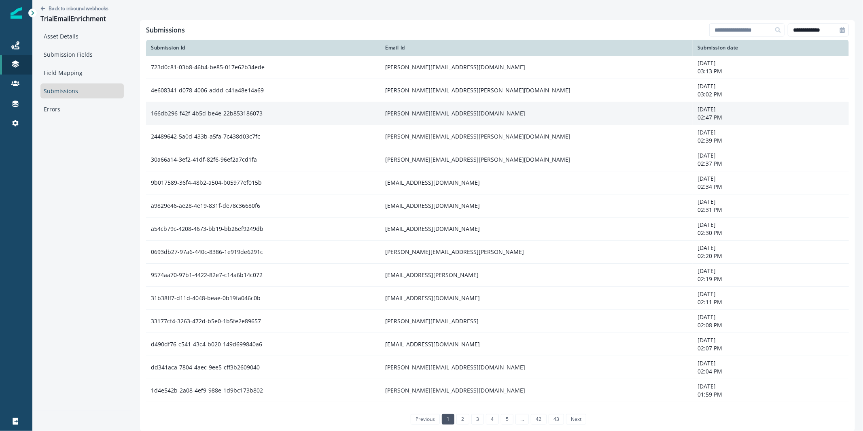
click at [446, 119] on td "[PERSON_NAME][EMAIL_ADDRESS][DOMAIN_NAME]" at bounding box center [536, 113] width 312 height 23
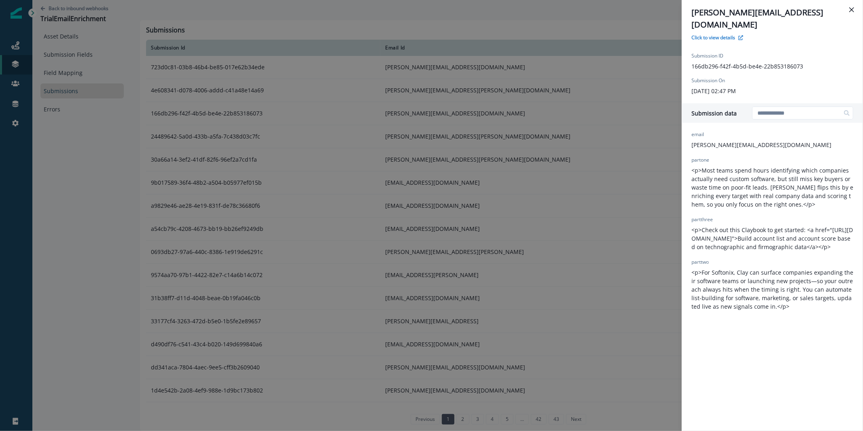
click at [542, 142] on div "v.komar@softonix.org Click to view details Submission ID 166db296-f42f-4b5d-be4…" at bounding box center [431, 215] width 863 height 431
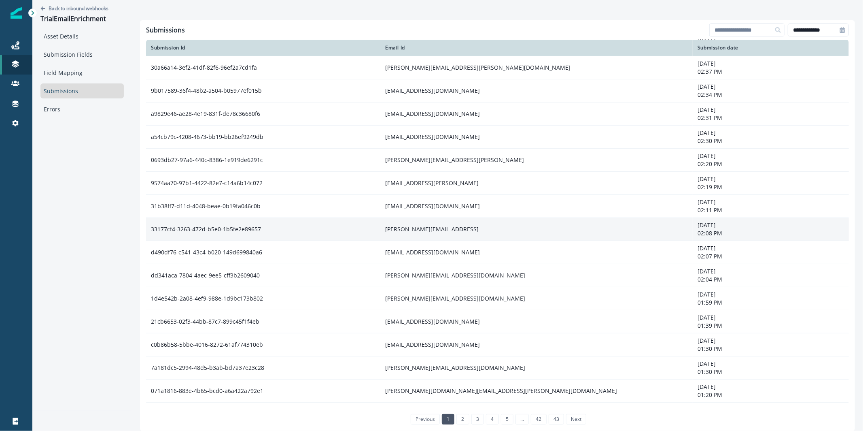
scroll to position [102, 0]
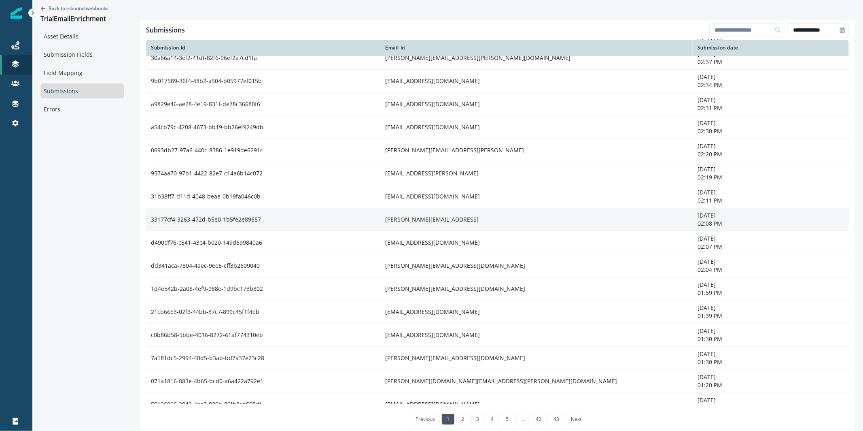
click at [447, 225] on td "[PERSON_NAME][EMAIL_ADDRESS]" at bounding box center [536, 219] width 312 height 23
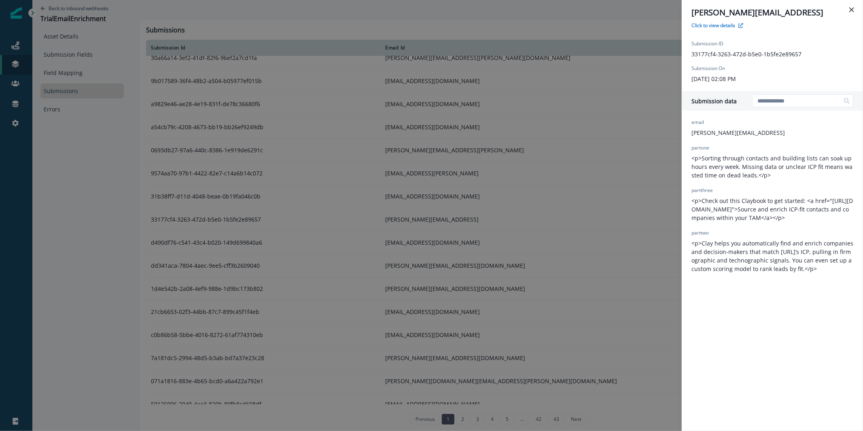
click at [464, 247] on div "[PERSON_NAME][EMAIL_ADDRESS] Click to view details Submission ID 33177cf4-3263-…" at bounding box center [431, 215] width 863 height 431
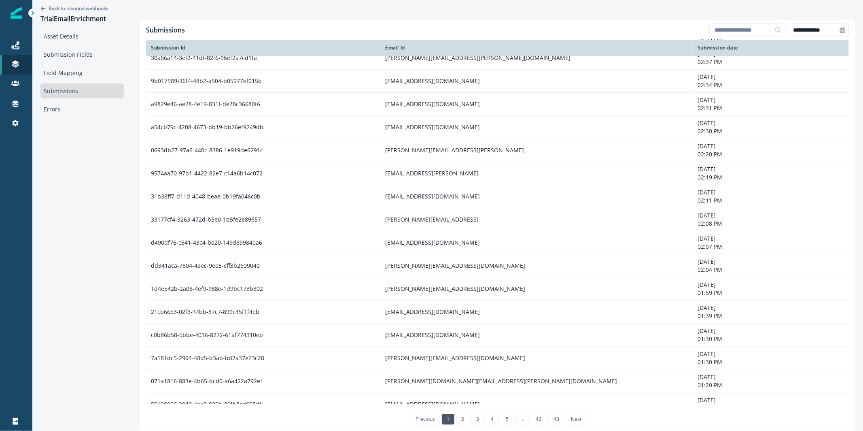
click at [464, 247] on td "[EMAIL_ADDRESS][DOMAIN_NAME]" at bounding box center [536, 242] width 312 height 23
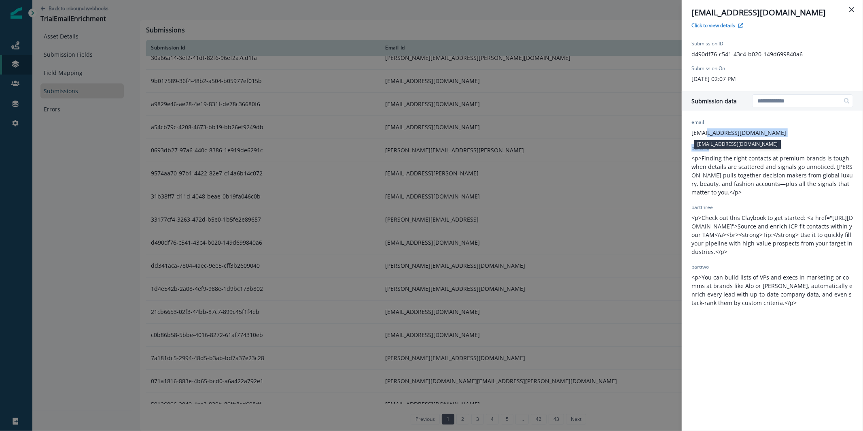
drag, startPoint x: 783, startPoint y: 134, endPoint x: 704, endPoint y: 133, distance: 79.7
click at [704, 133] on div "email ali@infinitycreativeagency.com partone <p>Finding the right contacts at p…" at bounding box center [773, 213] width 162 height 188
click at [703, 133] on p "ali@infinitycreativeagency.com" at bounding box center [739, 132] width 95 height 8
drag, startPoint x: 703, startPoint y: 133, endPoint x: 773, endPoint y: 129, distance: 70.1
click at [773, 129] on div "email ali@infinitycreativeagency.com partone <p>Finding the right contacts at p…" at bounding box center [773, 213] width 162 height 188
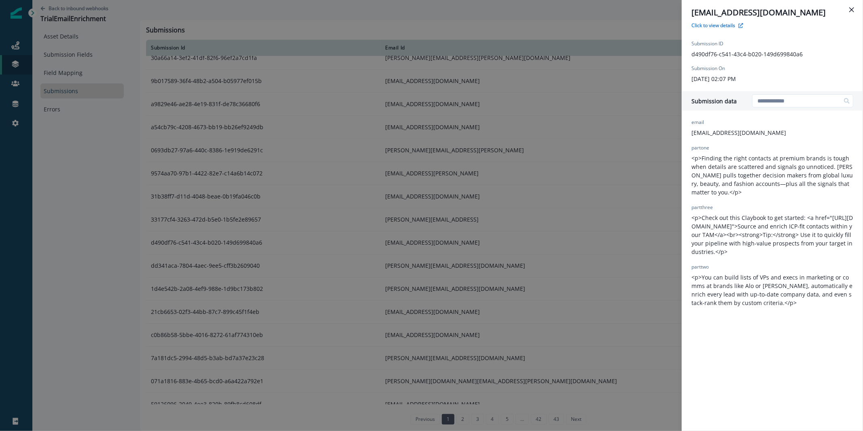
copy p "infinitycreativeagency.com"
click at [611, 76] on div "ali@infinitycreativeagency.com Click to view details Submission ID d490df76-c54…" at bounding box center [431, 215] width 863 height 431
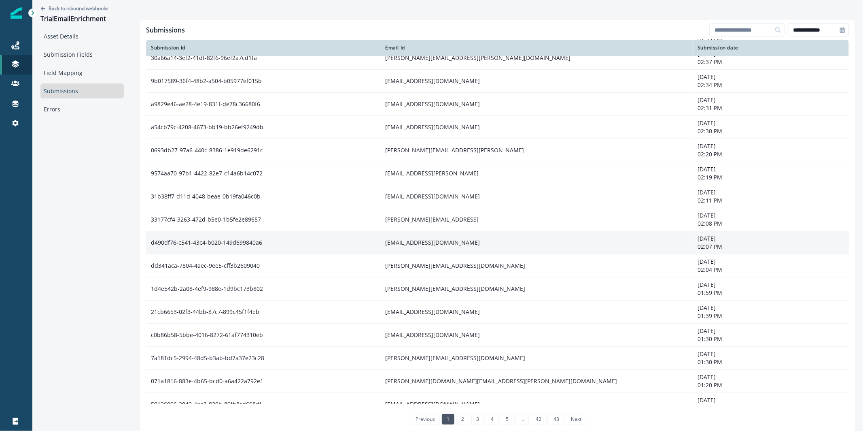
click at [524, 245] on td "ali@infinitycreativeagency.com" at bounding box center [536, 242] width 312 height 23
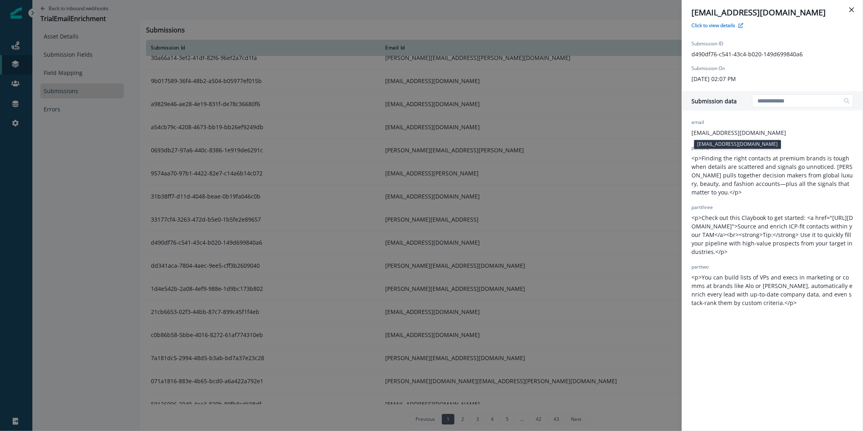
click at [722, 134] on p "ali@infinitycreativeagency.com" at bounding box center [739, 132] width 95 height 8
copy p "ali@infinitycreativeagency.com"
click at [792, 137] on div "email ali@infinitycreativeagency.com partone <p>Finding the right contacts at p…" at bounding box center [773, 213] width 162 height 188
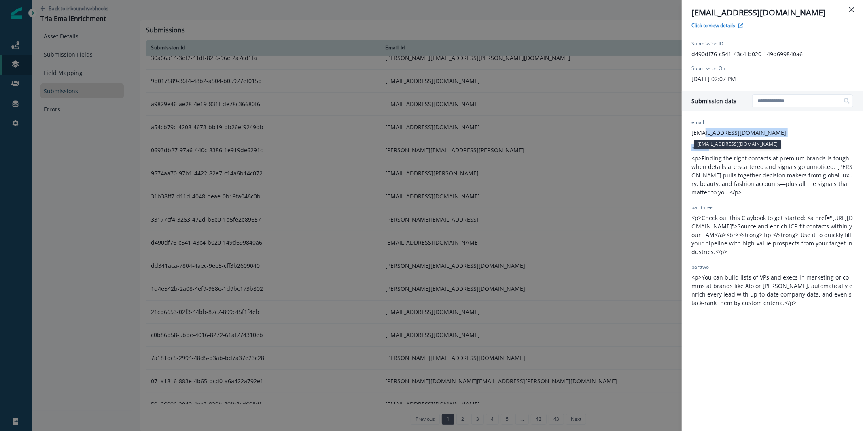
drag, startPoint x: 740, startPoint y: 133, endPoint x: 702, endPoint y: 136, distance: 38.5
click at [701, 136] on div "email ali@infinitycreativeagency.com partone <p>Finding the right contacts at p…" at bounding box center [773, 213] width 162 height 188
click at [703, 134] on p "ali@infinitycreativeagency.com" at bounding box center [739, 132] width 95 height 8
drag, startPoint x: 703, startPoint y: 133, endPoint x: 784, endPoint y: 131, distance: 81.4
click at [784, 131] on div "email ali@infinitycreativeagency.com partone <p>Finding the right contacts at p…" at bounding box center [773, 213] width 162 height 188
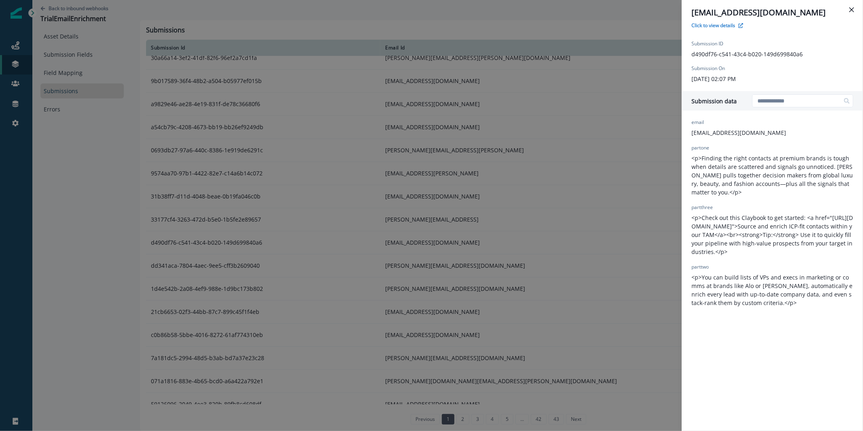
copy p "infinitycreativeagency.com"
click at [638, 134] on div "ali@infinitycreativeagency.com Click to view details Submission ID d490df76-c54…" at bounding box center [431, 215] width 863 height 431
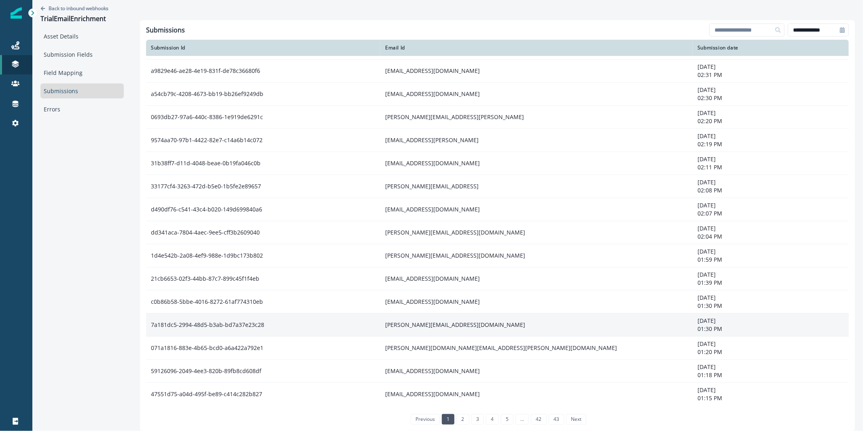
scroll to position [185, 0]
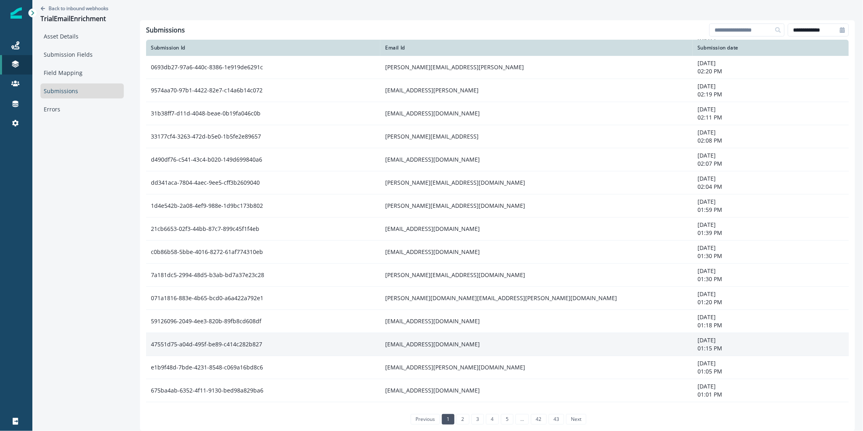
click at [465, 344] on td "zmckool@aravo.com" at bounding box center [536, 344] width 312 height 23
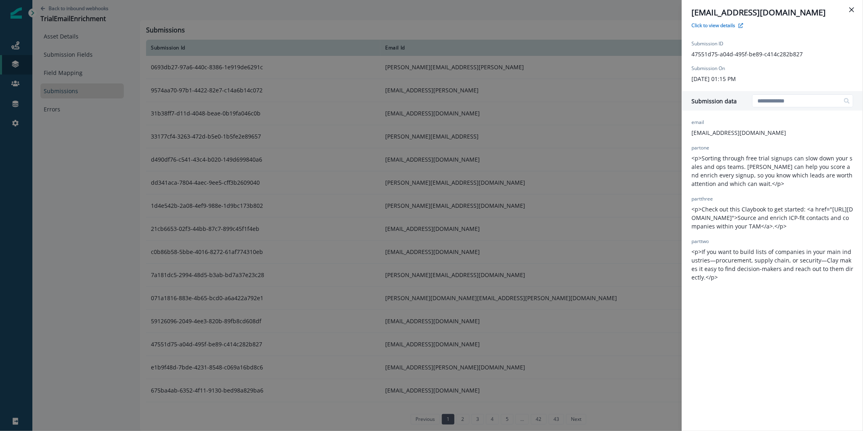
click at [462, 369] on div "zmckool@aravo.com Click to view details Submission ID 47551d75-a04d-495f-be89-c…" at bounding box center [431, 215] width 863 height 431
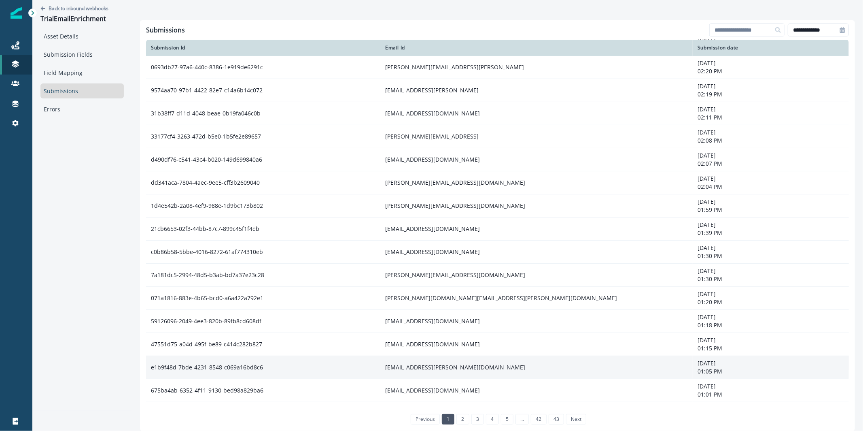
click at [462, 371] on td "nayla.vazquez@dotlib.com" at bounding box center [536, 367] width 312 height 23
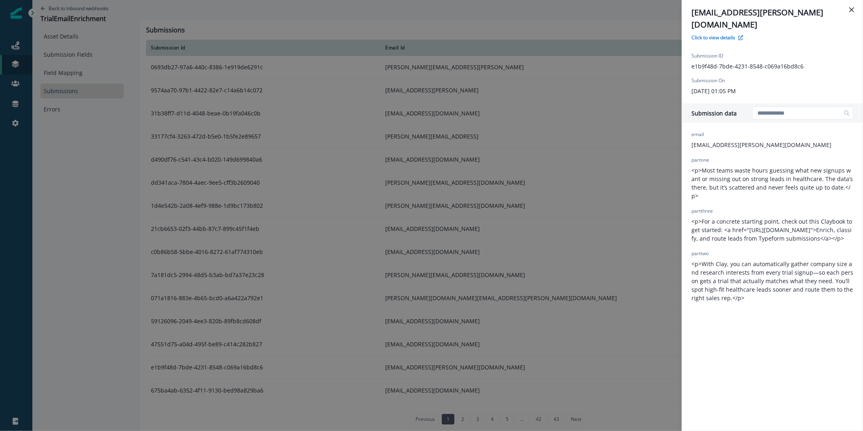
click at [462, 260] on div "nayla.vazquez@dotlib.com Click to view details Submission ID e1b9f48d-7bde-4231…" at bounding box center [431, 215] width 863 height 431
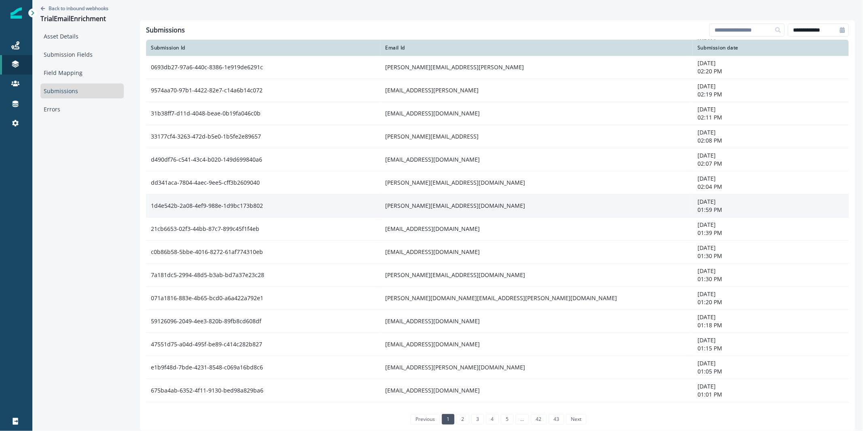
scroll to position [347, 0]
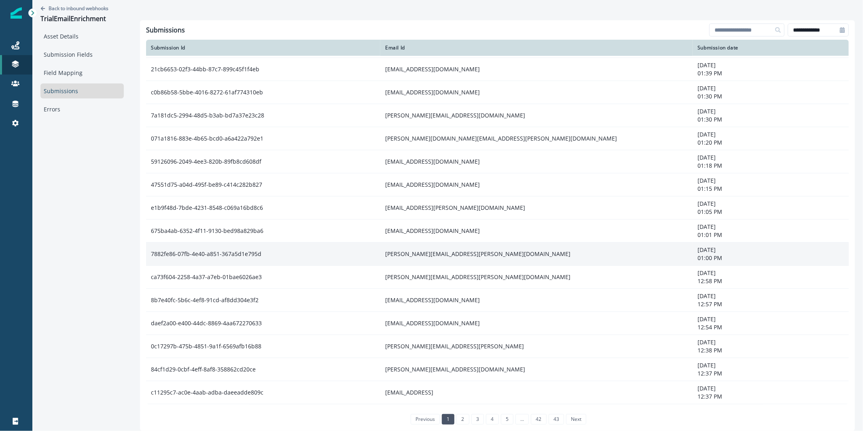
click at [457, 255] on td "andrew.suggs@securedhealth.co" at bounding box center [536, 253] width 312 height 23
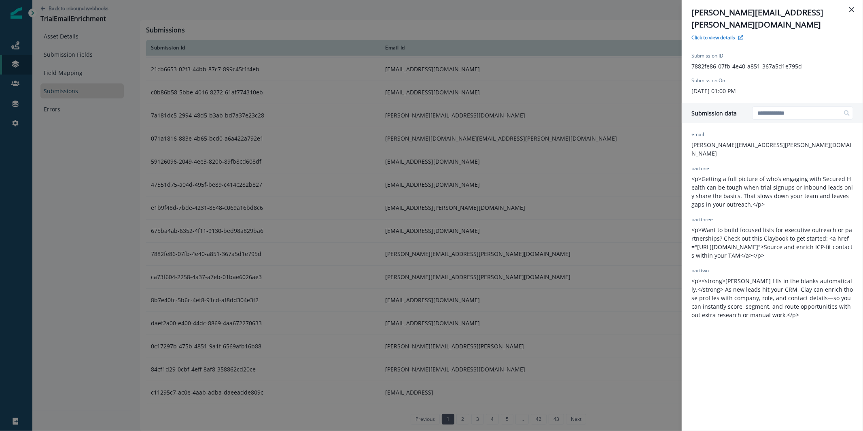
click at [463, 244] on div "andrew.suggs@securedhealth.co Click to view details Submission ID 7882fe86-07fb…" at bounding box center [431, 215] width 863 height 431
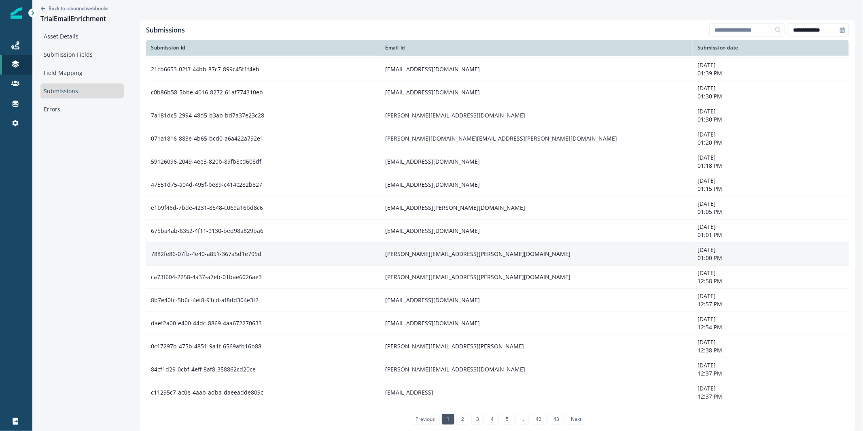
click at [463, 245] on td "andrew.suggs@securedhealth.co" at bounding box center [536, 253] width 312 height 23
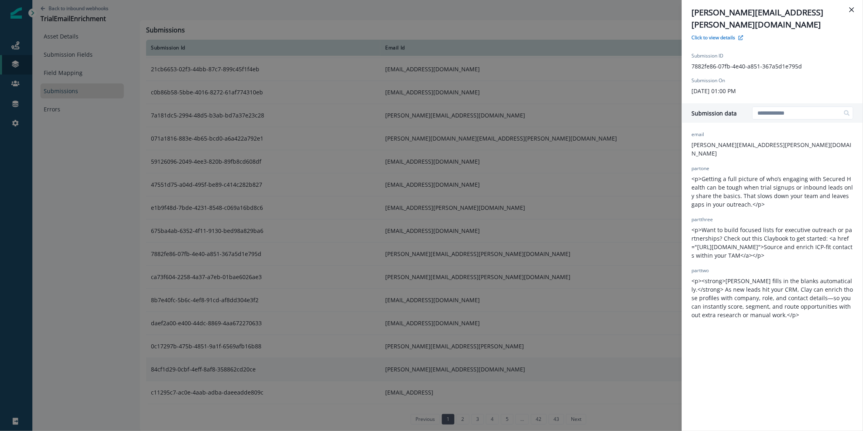
drag, startPoint x: 499, startPoint y: 359, endPoint x: 495, endPoint y: 357, distance: 4.5
click at [496, 356] on div "andrew.suggs@securedhealth.co Click to view details Submission ID 7882fe86-07fb…" at bounding box center [431, 215] width 863 height 431
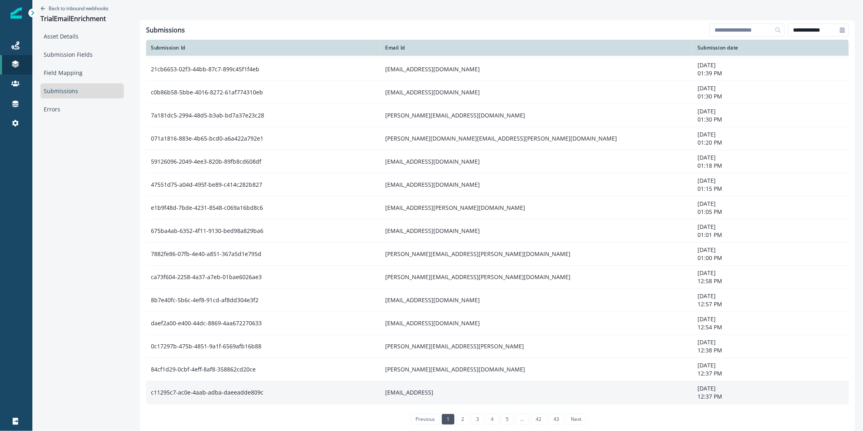
click at [454, 399] on td "dmitry.matveev@buzz.ai" at bounding box center [536, 392] width 312 height 23
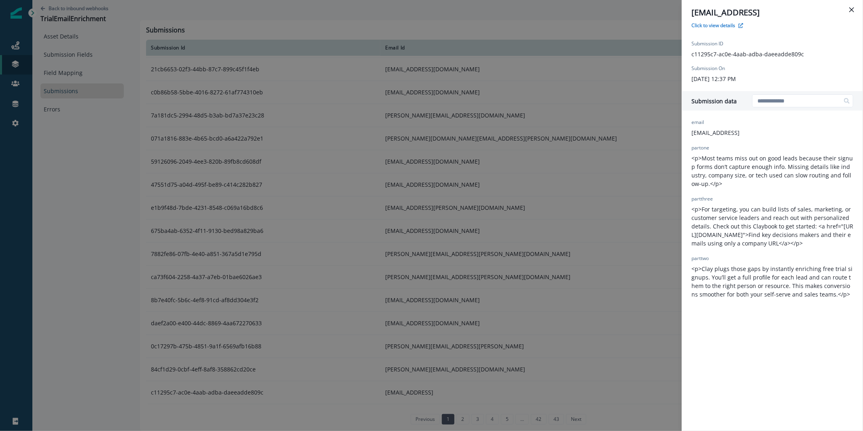
click at [473, 340] on div "dmitry.matveev@buzz.ai Click to view details Submission ID c11295c7-ac0e-4aab-a…" at bounding box center [431, 215] width 863 height 431
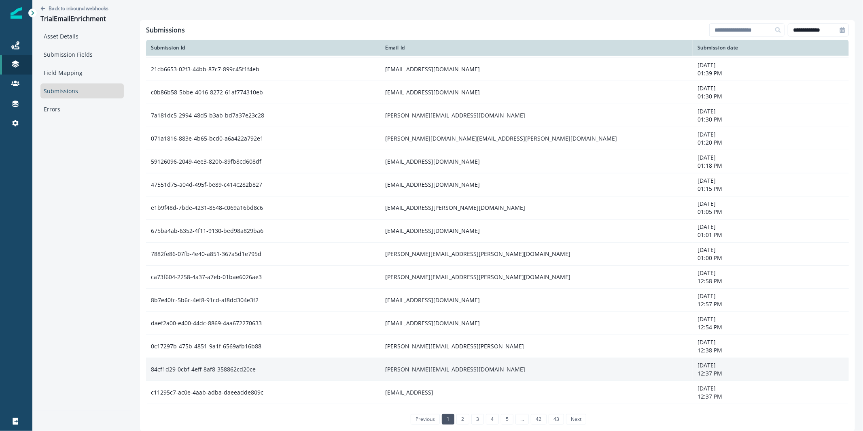
click at [458, 376] on td "sean@lumousa.com" at bounding box center [536, 369] width 312 height 23
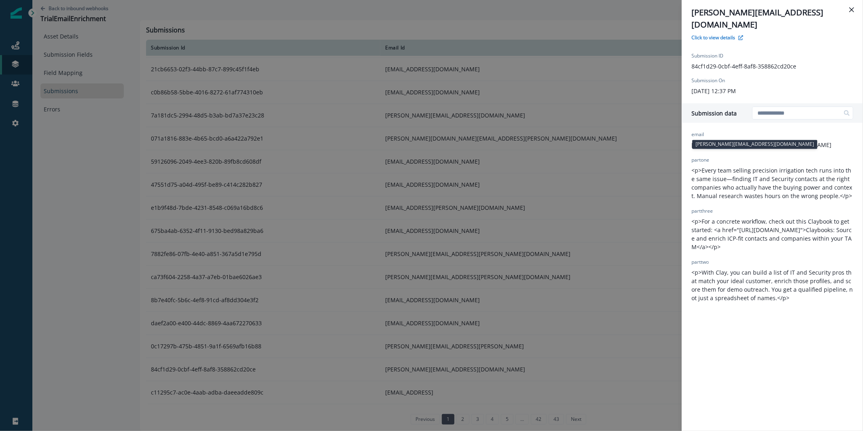
drag, startPoint x: 753, startPoint y: 132, endPoint x: 707, endPoint y: 133, distance: 45.8
click at [707, 133] on div "email sean@lumousa.com partone <p>Every team selling precision irrigation tech …" at bounding box center [773, 216] width 162 height 171
copy p "lumousa.com"
click at [546, 258] on div "sean@lumousa.com Click to view details Submission ID 84cf1d29-0cbf-4eff-8af8-35…" at bounding box center [431, 215] width 863 height 431
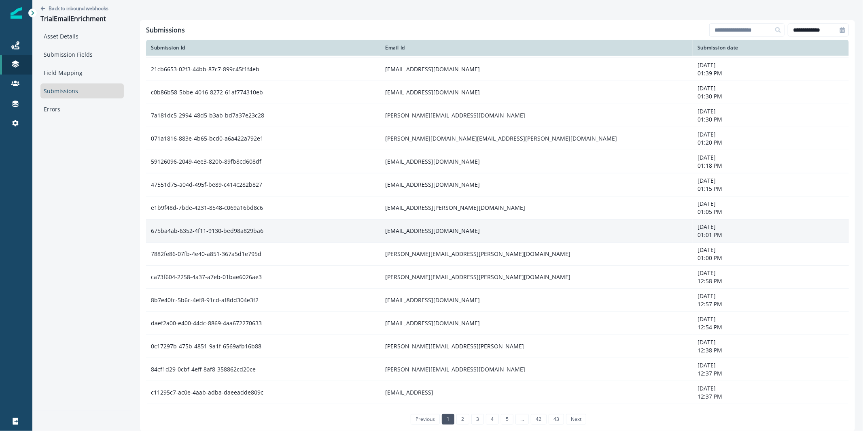
click at [457, 224] on td "jack@leanmass.com" at bounding box center [536, 230] width 312 height 23
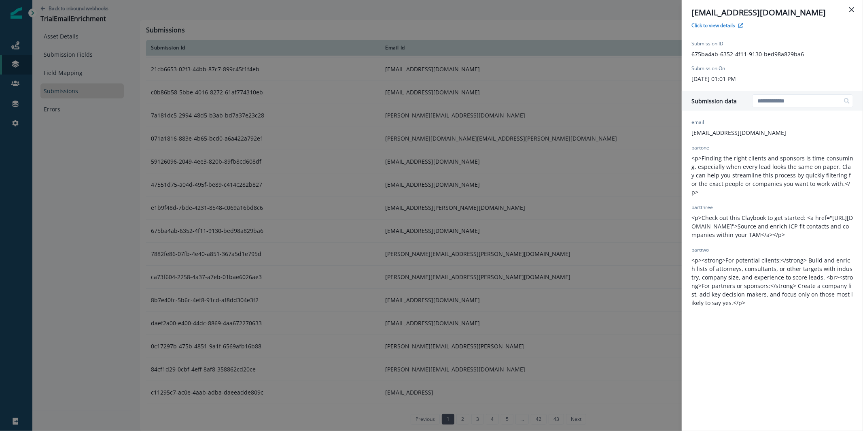
click at [476, 349] on div "jack@leanmass.com Click to view details Submission ID 675ba4ab-6352-4f11-9130-b…" at bounding box center [431, 215] width 863 height 431
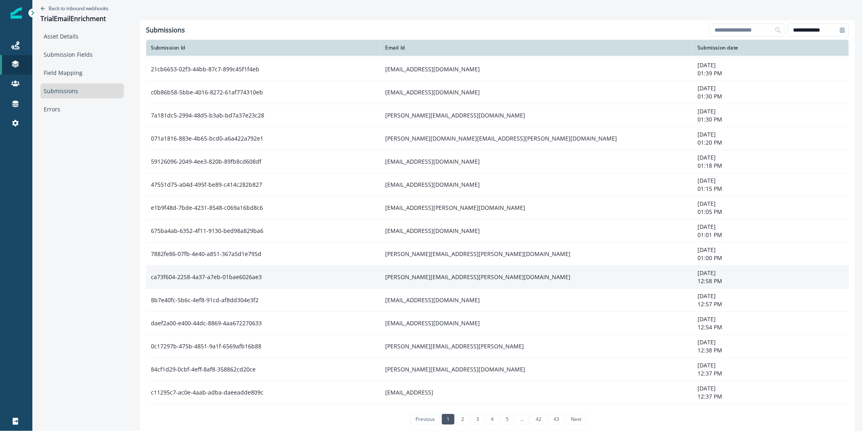
click at [450, 282] on td "betsy.caron@focalpointholdings.com" at bounding box center [536, 276] width 312 height 23
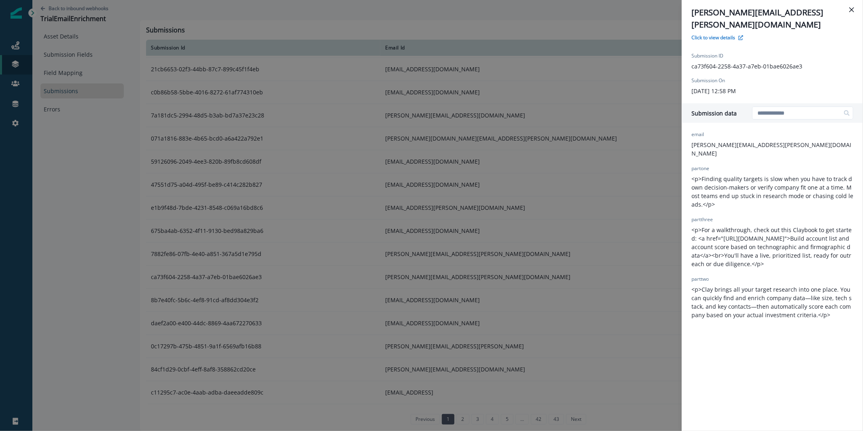
click at [463, 254] on div "betsy.caron@focalpointholdings.com Click to view details Submission ID ca73f604…" at bounding box center [431, 215] width 863 height 431
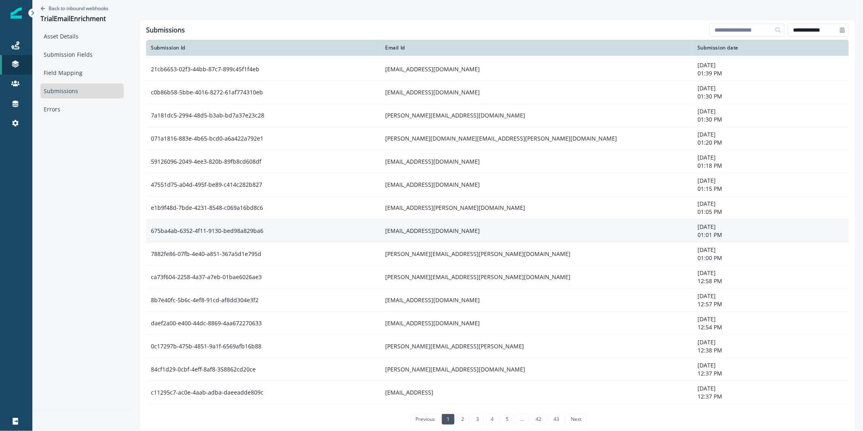
click at [455, 233] on td "jack@leanmass.com" at bounding box center [536, 230] width 312 height 23
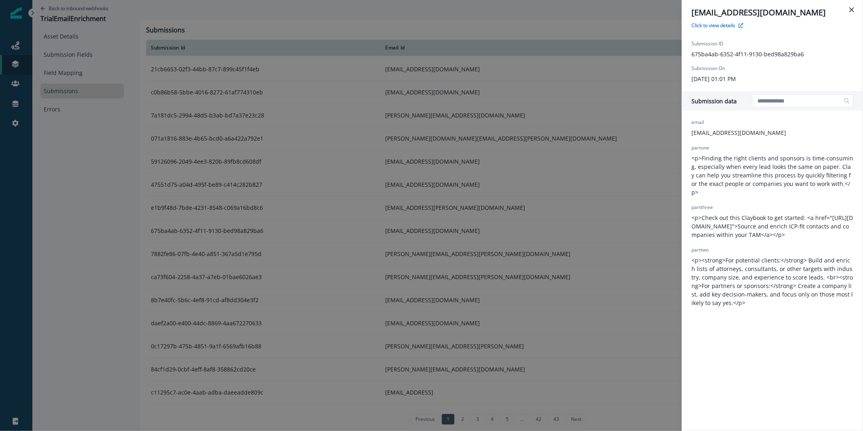
click at [456, 221] on div "jack@leanmass.com Click to view details Submission ID 675ba4ab-6352-4f11-9130-b…" at bounding box center [431, 215] width 863 height 431
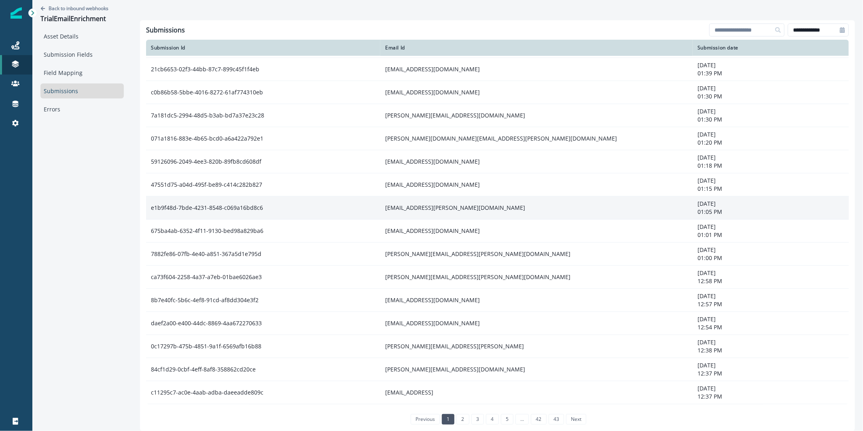
click at [456, 211] on td "nayla.vazquez@dotlib.com" at bounding box center [536, 207] width 312 height 23
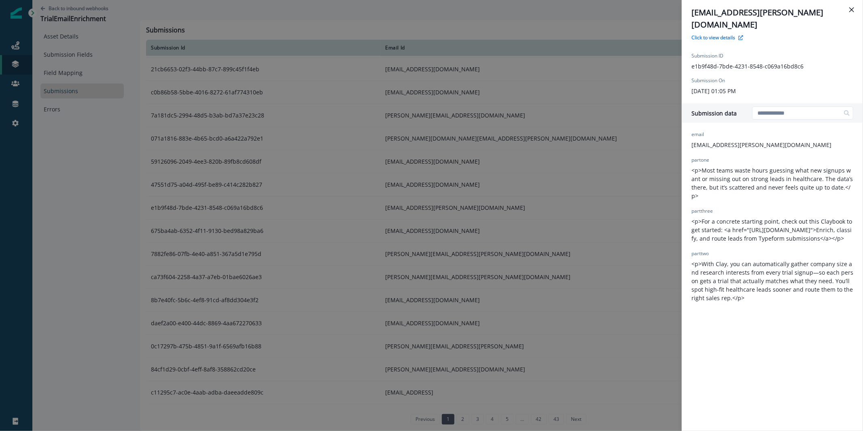
click at [451, 180] on div "nayla.vazquez@dotlib.com Click to view details Submission ID e1b9f48d-7bde-4231…" at bounding box center [431, 215] width 863 height 431
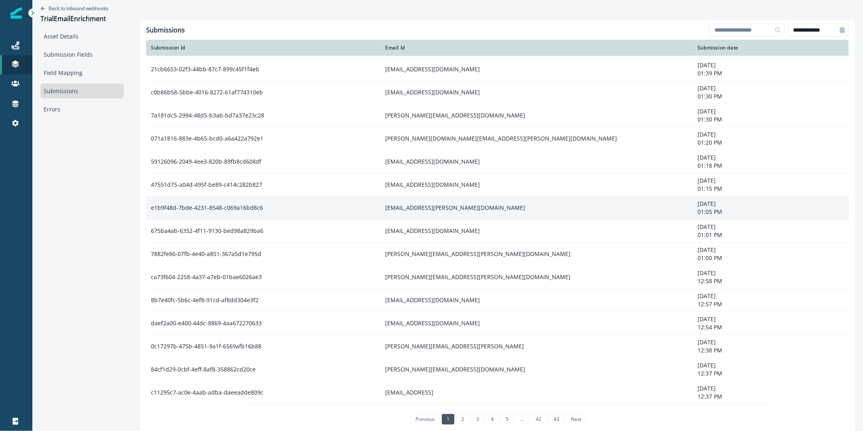
click at [448, 208] on td "nayla.vazquez@dotlib.com" at bounding box center [536, 207] width 312 height 23
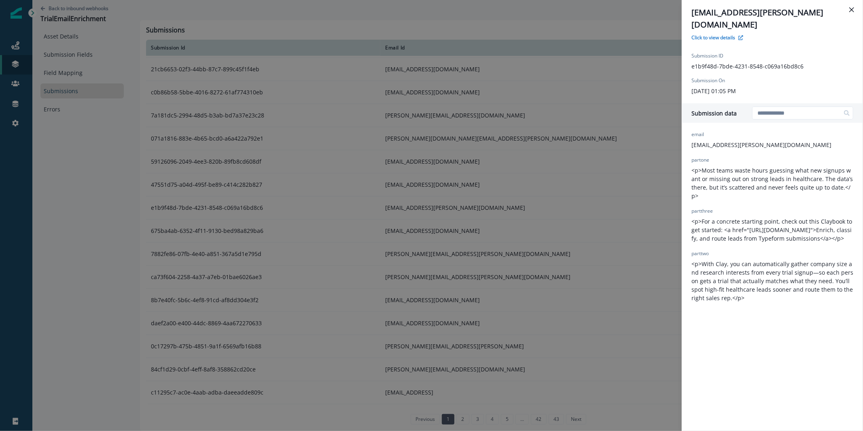
click at [451, 193] on div "nayla.vazquez@dotlib.com Click to view details Submission ID e1b9f48d-7bde-4231…" at bounding box center [431, 215] width 863 height 431
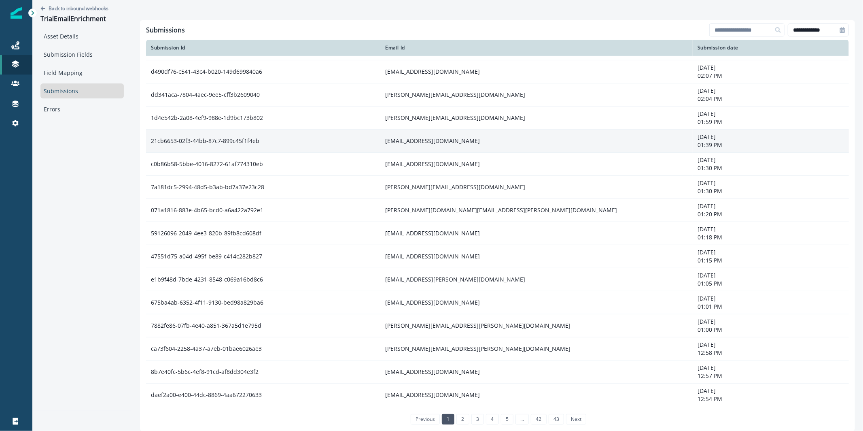
scroll to position [268, 0]
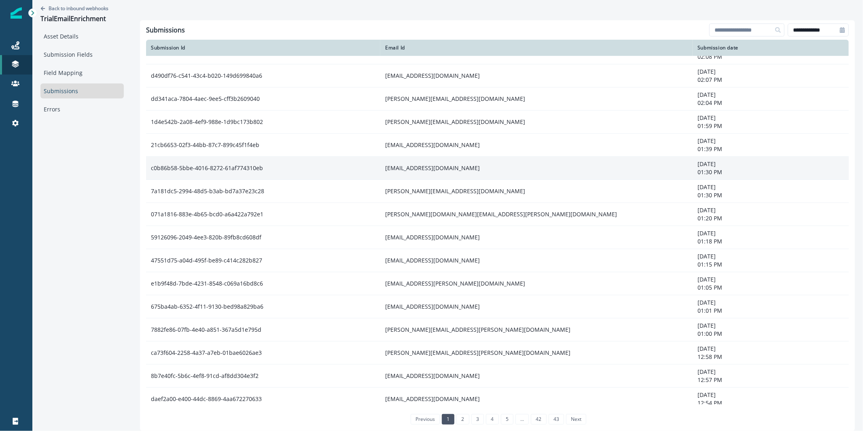
click at [444, 174] on td "oscar.guaita@emendu.com" at bounding box center [536, 168] width 312 height 23
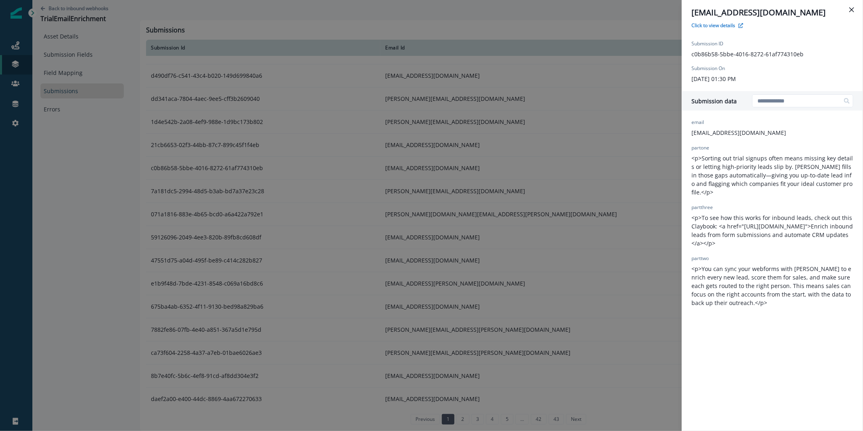
click at [433, 150] on div "oscar.guaita@emendu.com Click to view details Submission ID c0b86b58-5bbe-4016-…" at bounding box center [431, 215] width 863 height 431
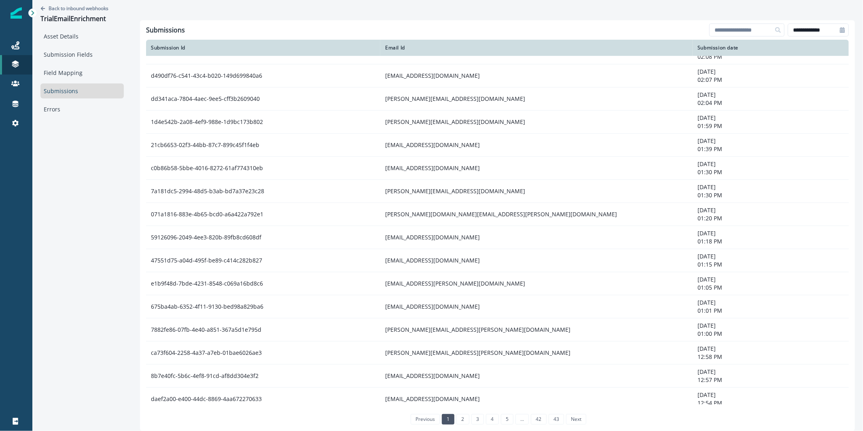
click at [433, 150] on td "alex@version1.io" at bounding box center [536, 145] width 312 height 23
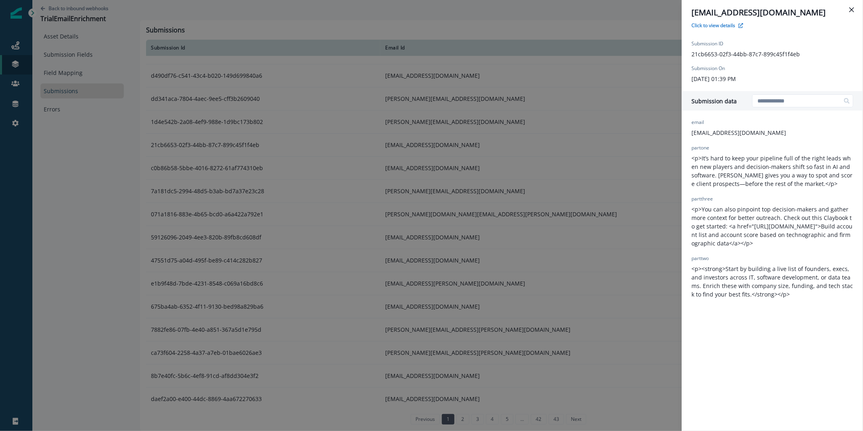
click at [466, 163] on div "alex@version1.io Click to view details Submission ID 21cb6653-02f3-44bb-87c7-89…" at bounding box center [431, 215] width 863 height 431
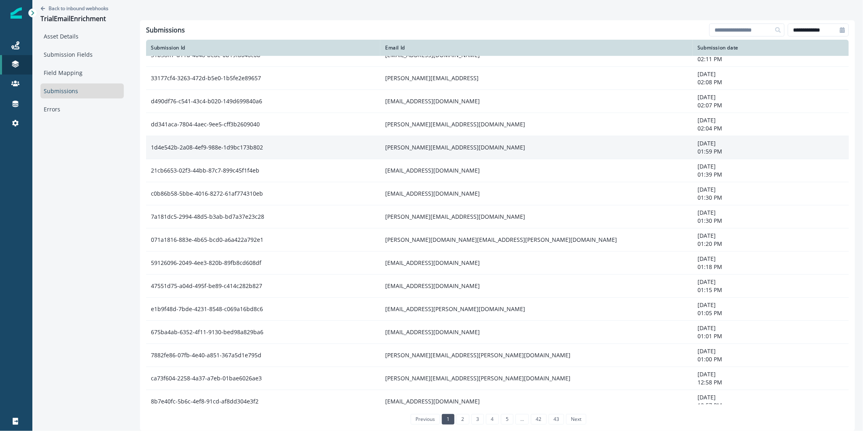
scroll to position [242, 0]
click at [456, 132] on td "riya@dccpl.in" at bounding box center [536, 125] width 312 height 23
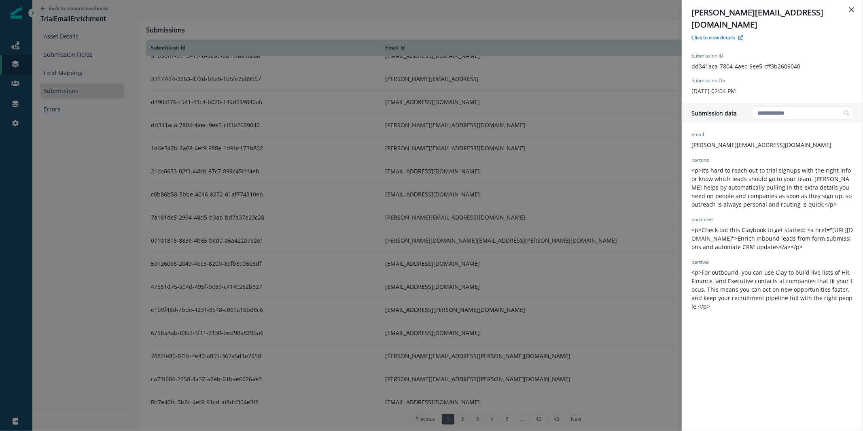
click at [441, 163] on div "riya@dccpl.in Click to view details Submission ID dd341aca-7804-4aec-9ee5-cff3b…" at bounding box center [431, 215] width 863 height 431
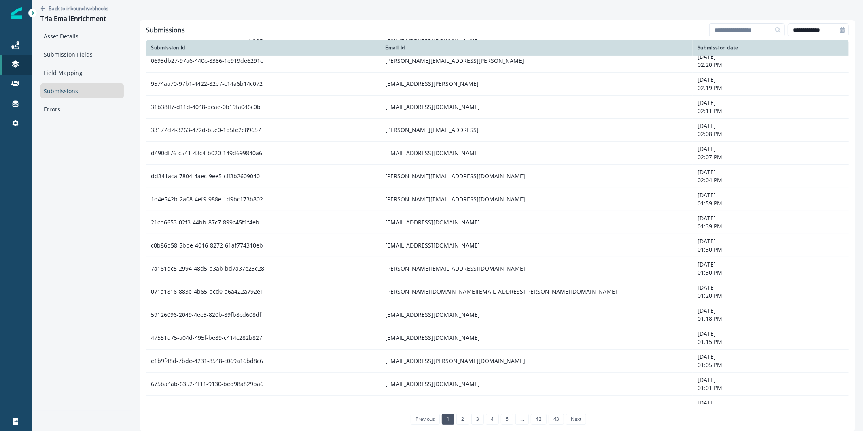
scroll to position [181, 0]
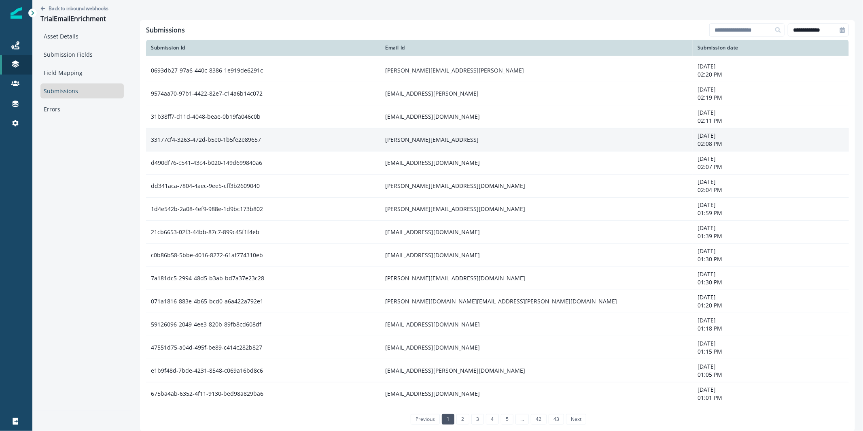
click at [441, 144] on td "jeff@revint.ai" at bounding box center [536, 139] width 312 height 23
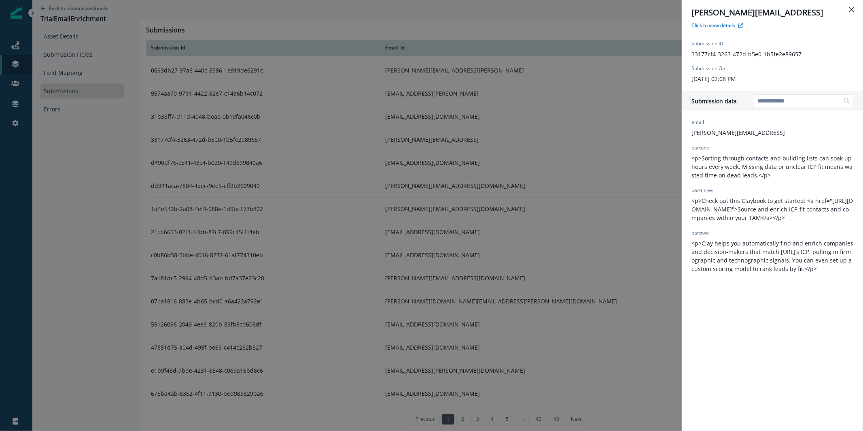
click at [459, 197] on div "jeff@revint.ai Click to view details Submission ID 33177cf4-3263-472d-b5e0-1b5f…" at bounding box center [431, 215] width 863 height 431
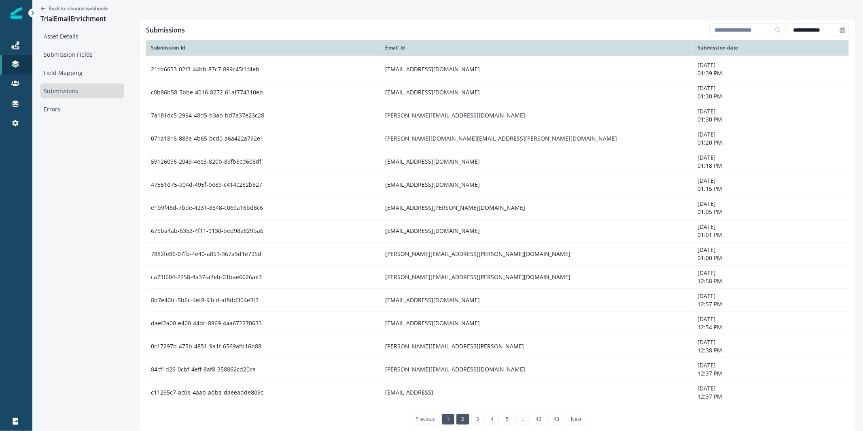
click at [463, 422] on link "2" at bounding box center [462, 419] width 13 height 11
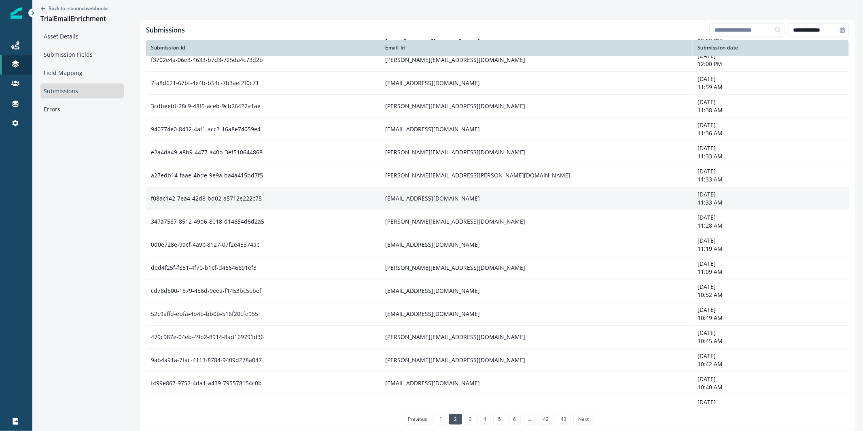
scroll to position [347, 0]
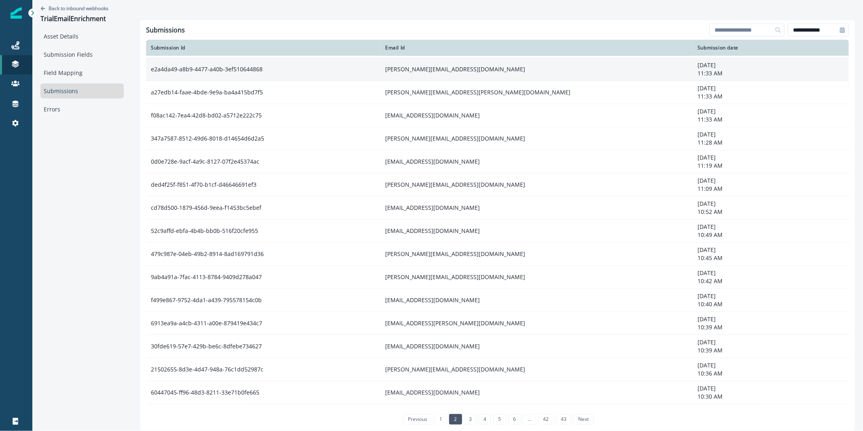
click at [424, 64] on td "kathryn@em-kos.com" at bounding box center [536, 69] width 312 height 23
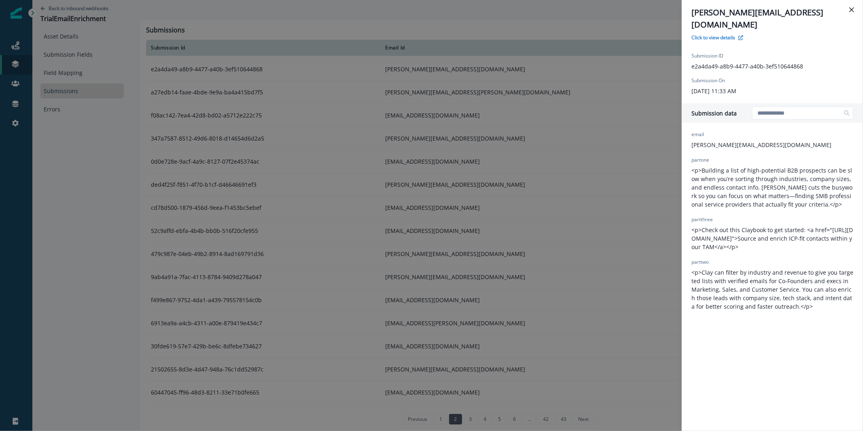
click at [434, 96] on div "kathryn@em-kos.com Click to view details Submission ID e2a4da49-a8b9-4477-a40b-…" at bounding box center [431, 215] width 863 height 431
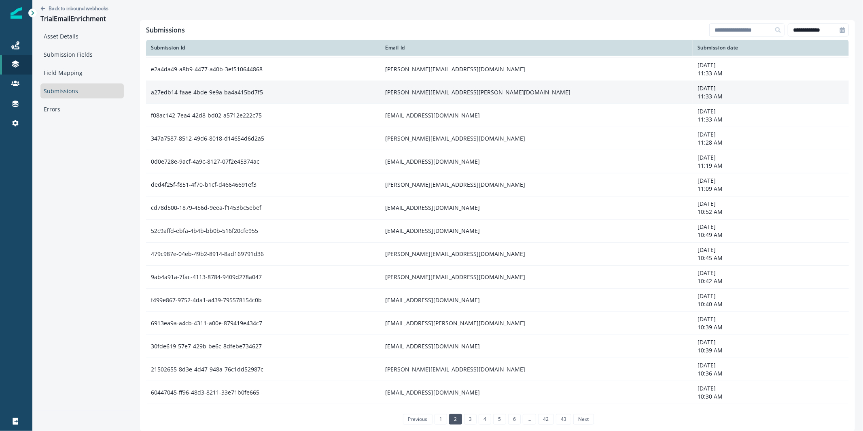
click at [434, 100] on td "alex.avila@nooks.in" at bounding box center [536, 92] width 312 height 23
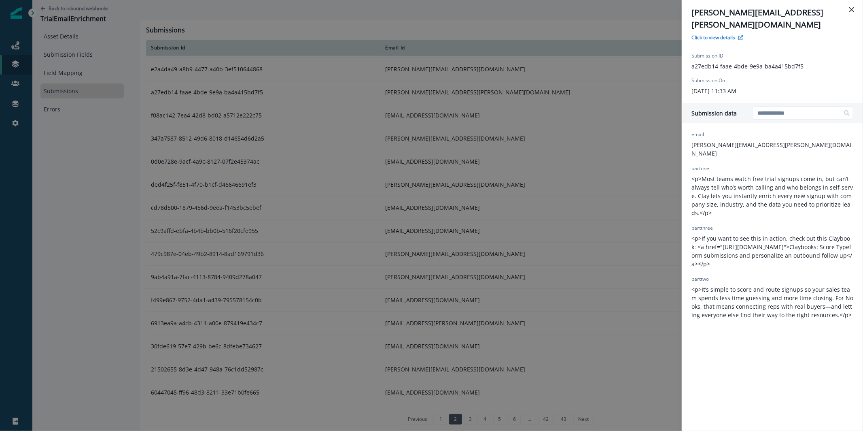
click at [432, 119] on div "alex.avila@nooks.in Click to view details Submission ID a27edb14-faae-4bde-9e9a…" at bounding box center [431, 215] width 863 height 431
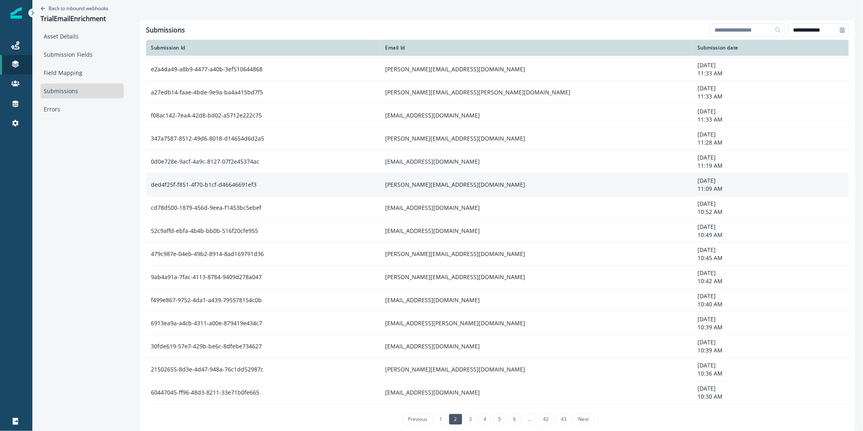
click at [426, 192] on td "jesse@safetytuff.com" at bounding box center [536, 184] width 312 height 23
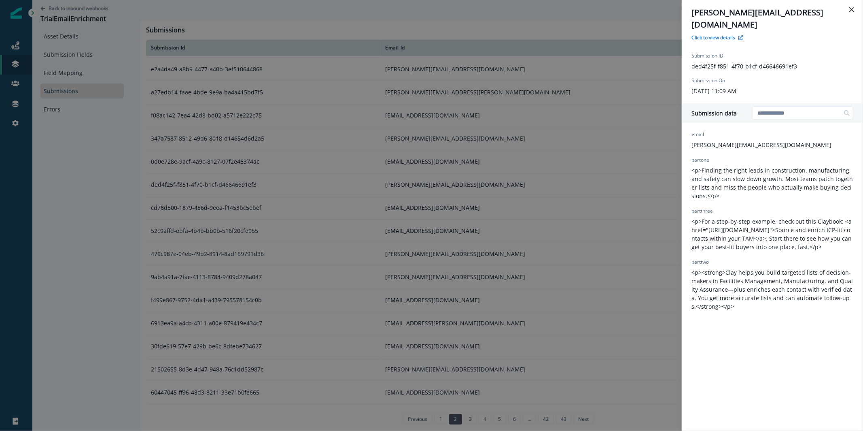
click at [427, 197] on div "jesse@safetytuff.com Click to view details Submission ID ded4f25f-f851-4f70-b1c…" at bounding box center [431, 215] width 863 height 431
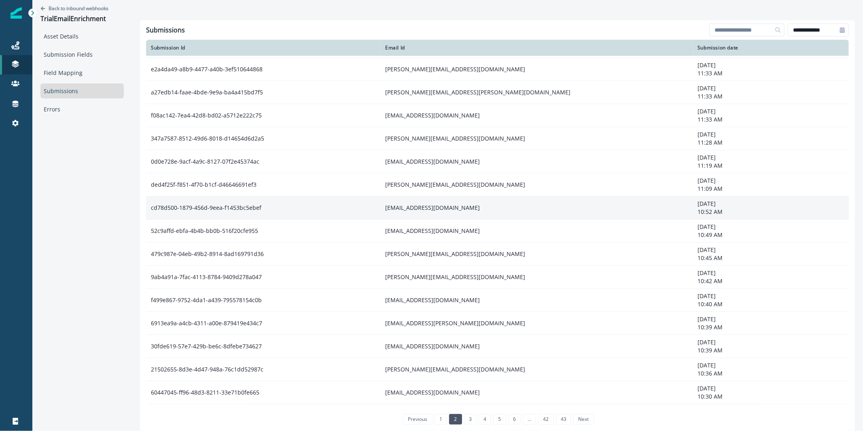
click at [429, 205] on td "matt@brandsexcel.com" at bounding box center [536, 207] width 312 height 23
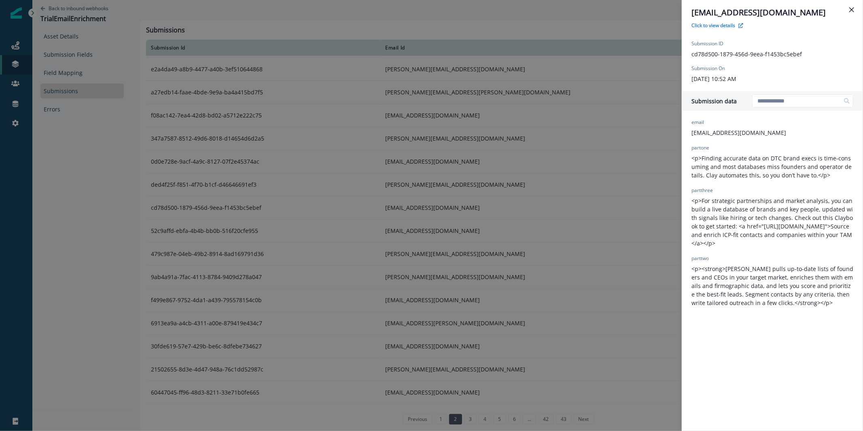
click at [766, 133] on div "email matt@brandsexcel.com partone <p>Finding accurate data on DTC brand execs …" at bounding box center [773, 213] width 162 height 188
click at [757, 134] on div "email matt@brandsexcel.com partone <p>Finding accurate data on DTC brand execs …" at bounding box center [773, 213] width 162 height 188
click at [741, 128] on p "matt@brandsexcel.com" at bounding box center [739, 132] width 95 height 8
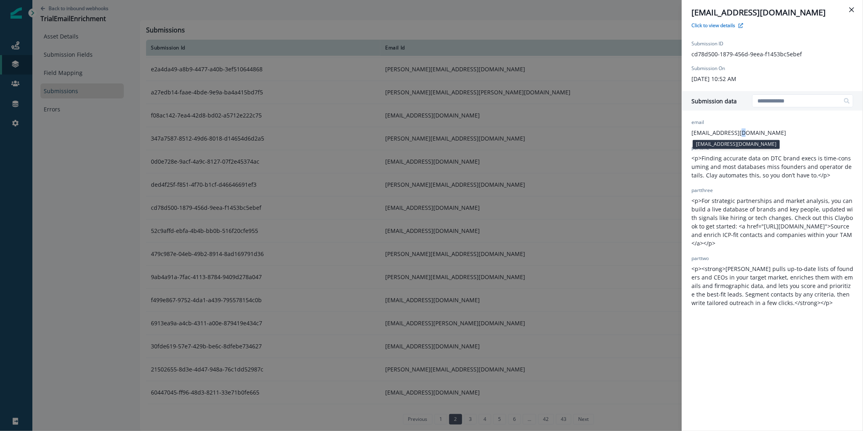
click at [741, 128] on p "matt@brandsexcel.com" at bounding box center [739, 132] width 95 height 8
copy p "matt@brandsexcel.com"
click at [489, 253] on div "matt@brandsexcel.com Click to view details Submission ID cd78d500-1879-456d-9ee…" at bounding box center [431, 215] width 863 height 431
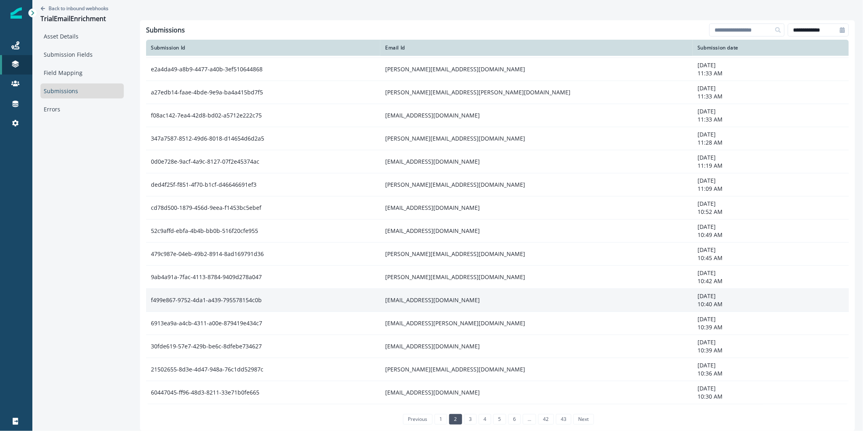
click at [445, 300] on td "tady@levanta.io" at bounding box center [536, 300] width 312 height 23
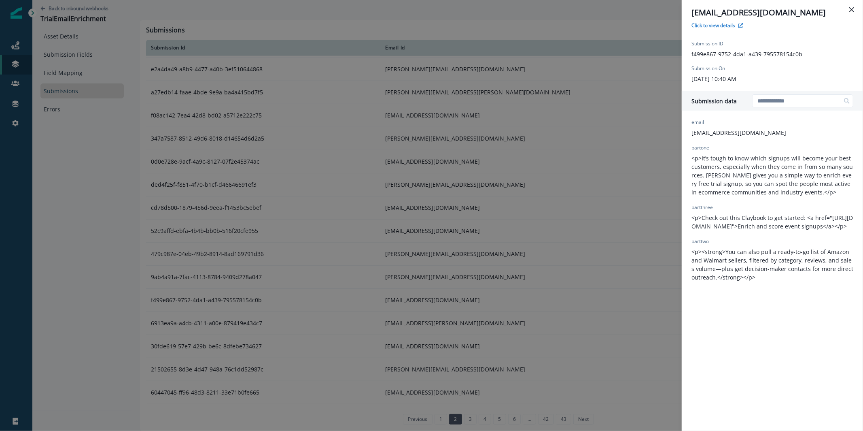
click at [737, 136] on div "email tady@levanta.io partone <p>It’s tough to know which signups will become y…" at bounding box center [773, 200] width 162 height 163
click at [734, 133] on div "email tady@levanta.io partone <p>It’s tough to know which signups will become y…" at bounding box center [773, 200] width 162 height 163
drag, startPoint x: 734, startPoint y: 133, endPoint x: 711, endPoint y: 134, distance: 23.5
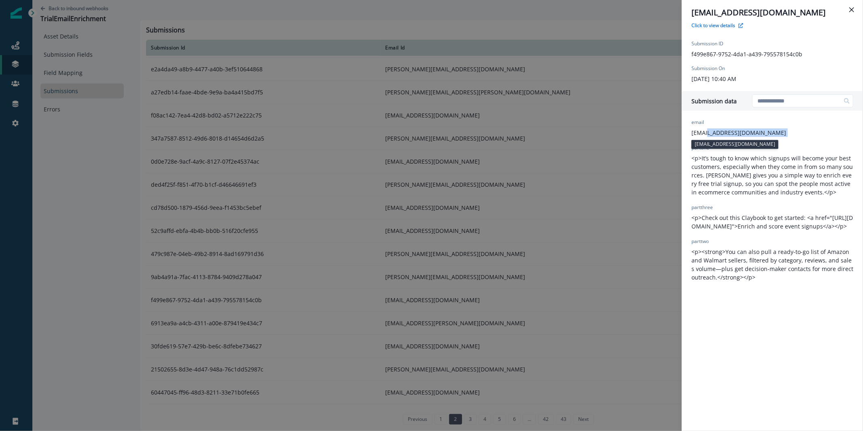
click at [711, 134] on div "email tady@levanta.io partone <p>It’s tough to know which signups will become y…" at bounding box center [773, 200] width 162 height 163
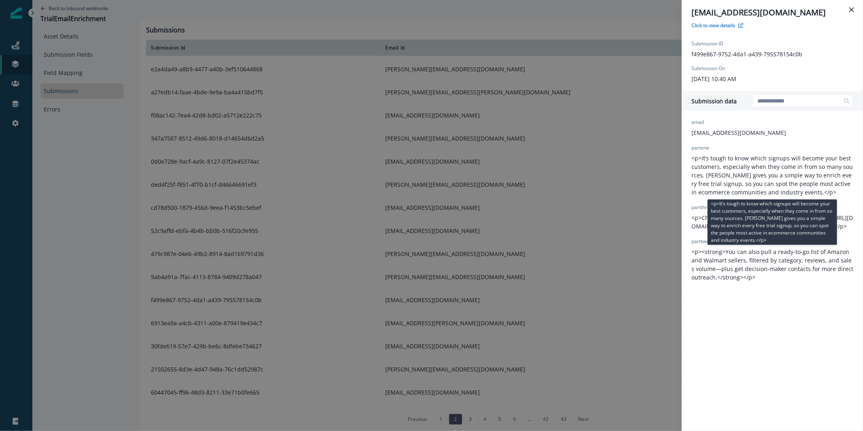
click at [812, 162] on p "<p>It’s tough to know which signups will become your best customers, especially…" at bounding box center [773, 175] width 162 height 42
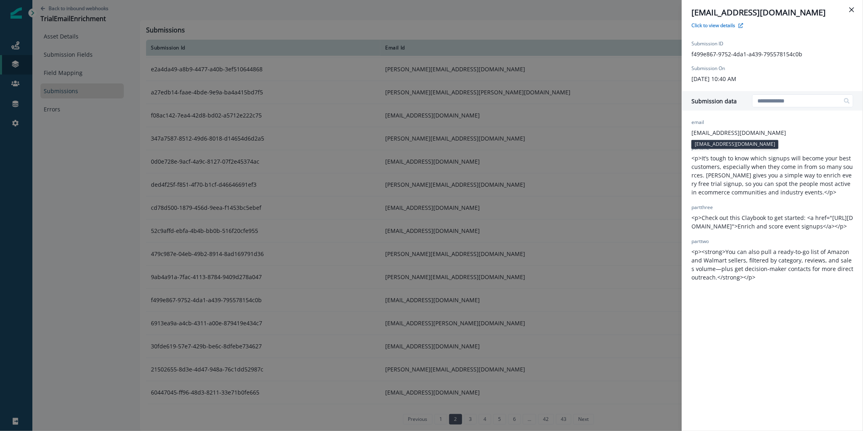
click at [711, 129] on p "tady@levanta.io" at bounding box center [739, 132] width 95 height 8
copy p "tady@levanta.io"
click at [562, 210] on div "tady@levanta.io Click to view details Submission ID f499e867-9752-4da1-a439-795…" at bounding box center [431, 215] width 863 height 431
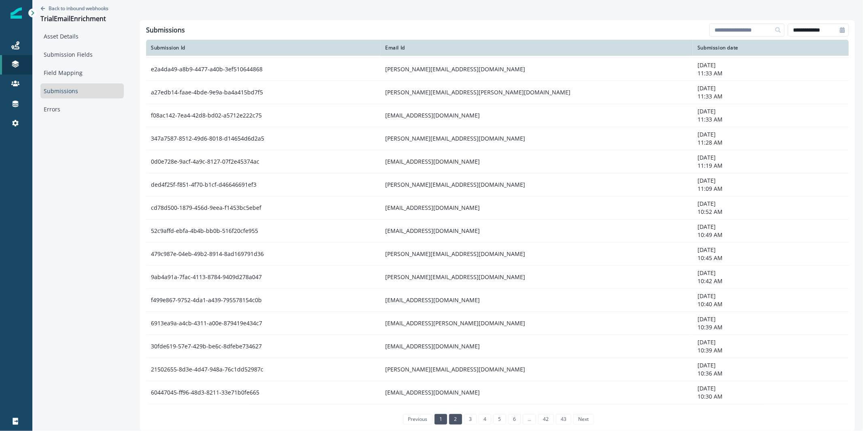
click at [445, 423] on link "1" at bounding box center [441, 419] width 13 height 11
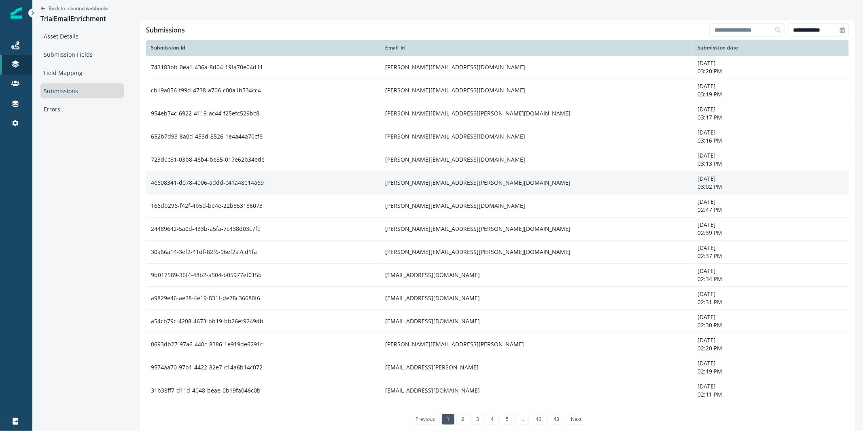
click at [466, 186] on td "nicole.ossenfort@instride.com" at bounding box center [536, 182] width 312 height 23
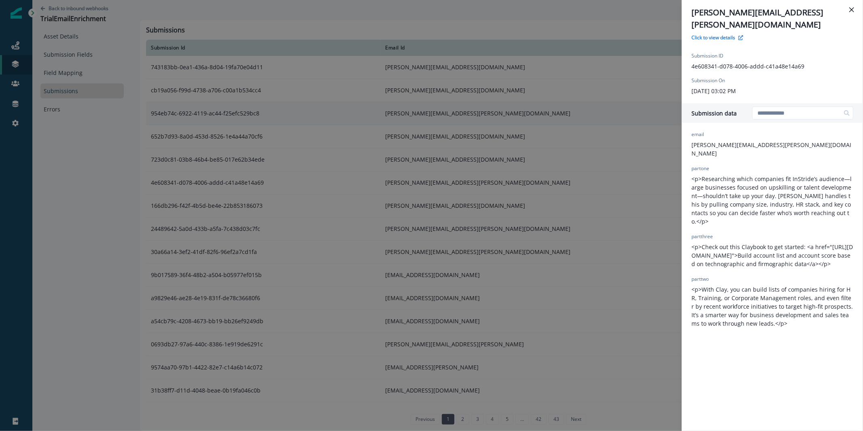
click at [649, 112] on div "nicole.ossenfort@instride.com Click to view details Submission ID 4e608341-d078…" at bounding box center [431, 215] width 863 height 431
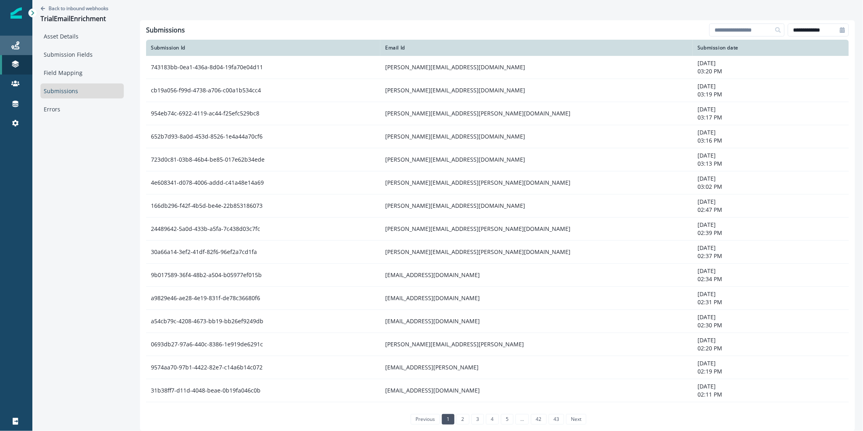
click at [24, 41] on div "Journeys" at bounding box center [16, 45] width 26 height 10
